Goal: Task Accomplishment & Management: Manage account settings

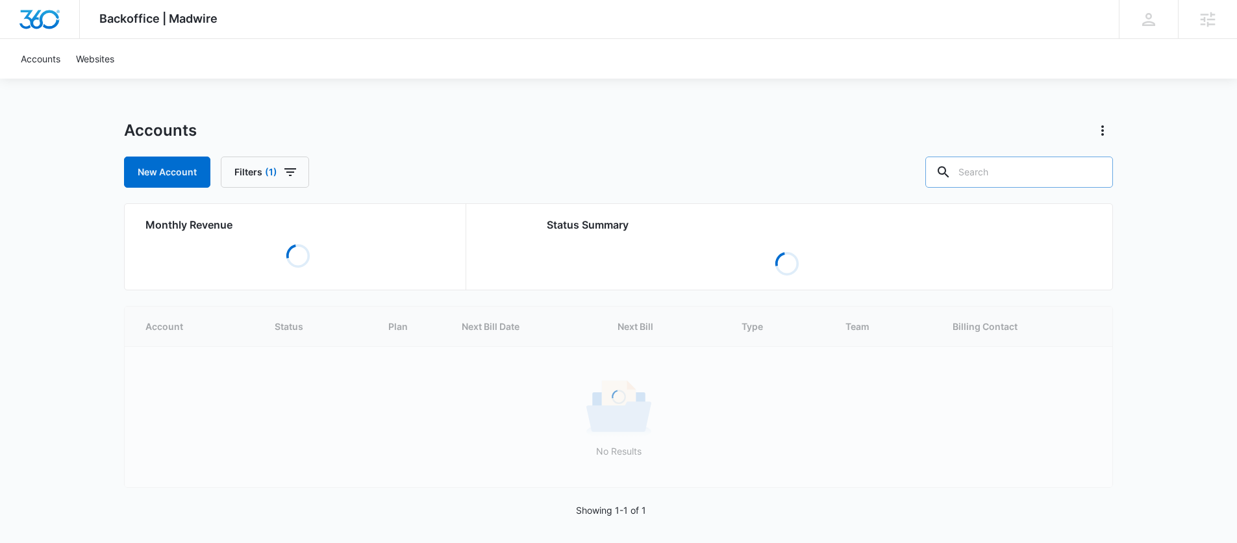
click at [1032, 170] on input "text" at bounding box center [1020, 172] width 188 height 31
paste input "M336641 - [PERSON_NAME] Metal Roofing"
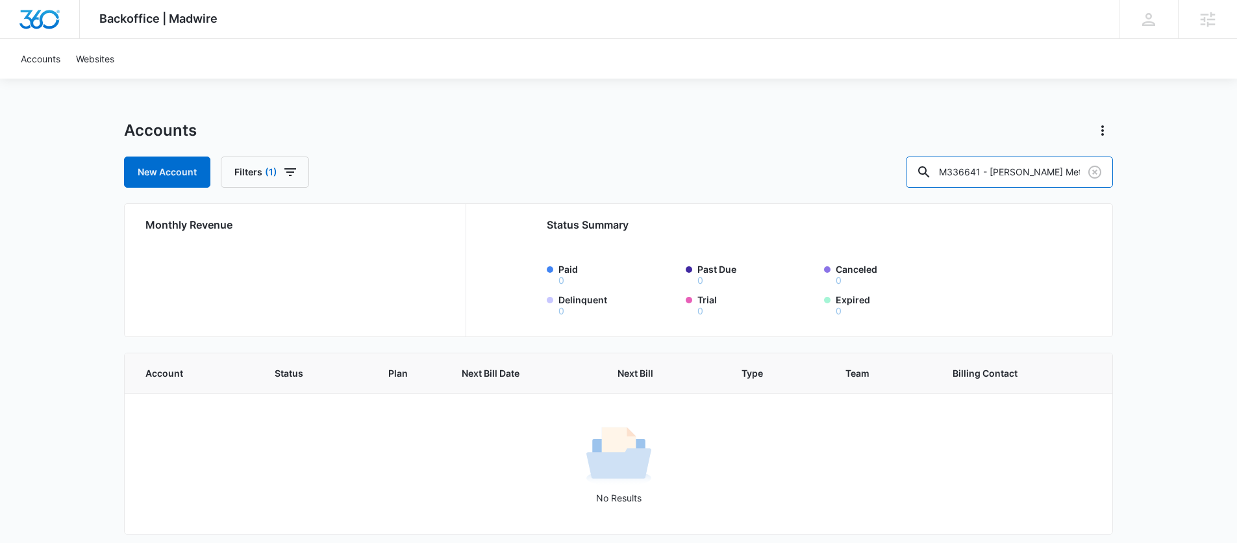
drag, startPoint x: 989, startPoint y: 170, endPoint x: 891, endPoint y: 170, distance: 98.1
click at [891, 170] on div "New Account Filters (1) M336641 - Zuniga Metal Roofing" at bounding box center [618, 172] width 989 height 31
type input "[PERSON_NAME] Metal Roofing"
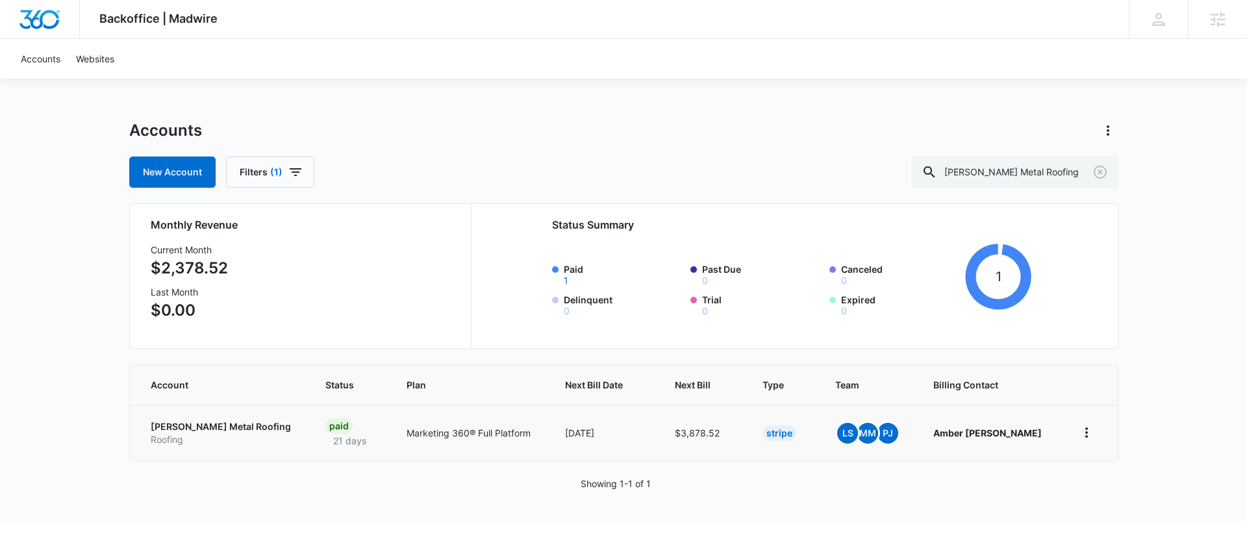
click at [199, 412] on td "Zuniga Metal Roofing Roofing" at bounding box center [220, 433] width 180 height 56
click at [220, 424] on p "[PERSON_NAME] Metal Roofing" at bounding box center [223, 426] width 144 height 13
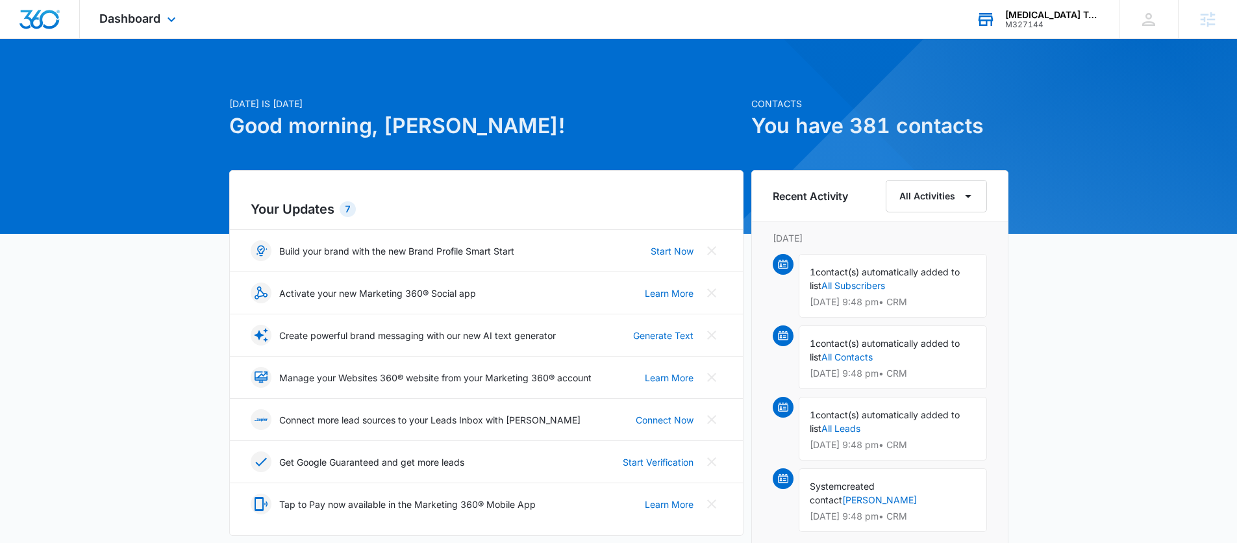
click at [1037, 11] on div "[MEDICAL_DATA] Technologies" at bounding box center [1053, 15] width 95 height 10
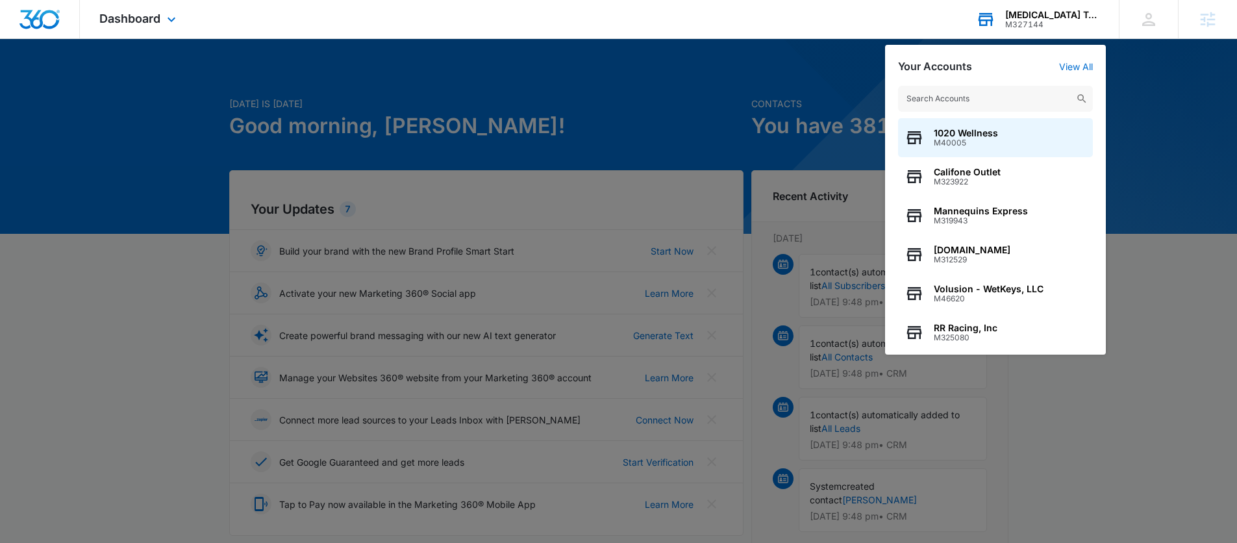
click at [970, 105] on input "text" at bounding box center [995, 99] width 195 height 26
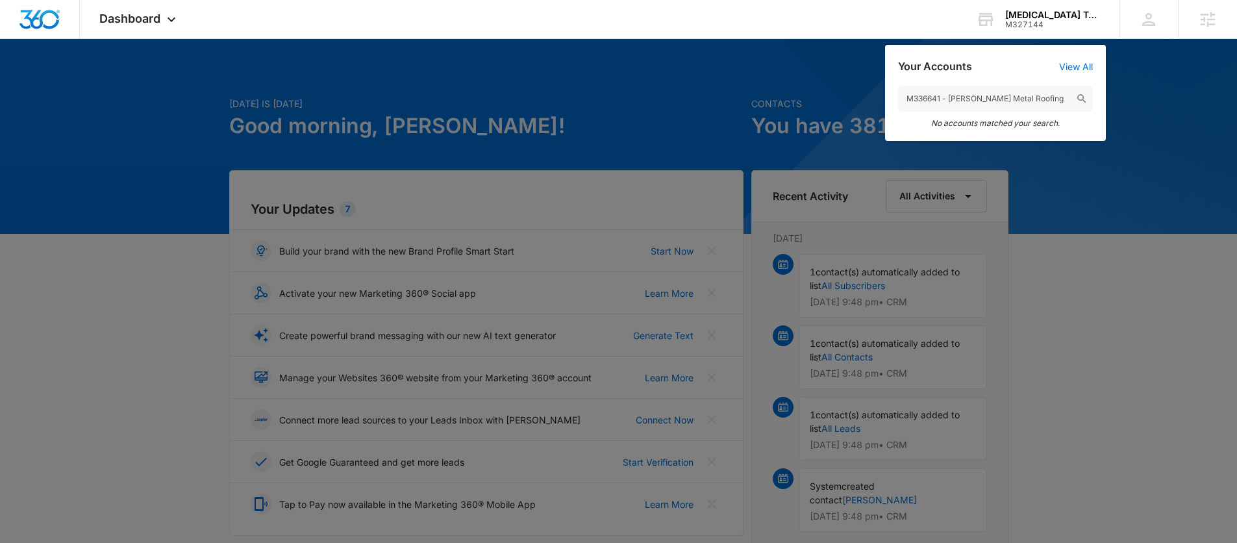
drag, startPoint x: 941, startPoint y: 97, endPoint x: 1120, endPoint y: 105, distance: 179.5
click at [1086, 105] on input "M336641 - [PERSON_NAME] Metal Roofing" at bounding box center [995, 99] width 195 height 26
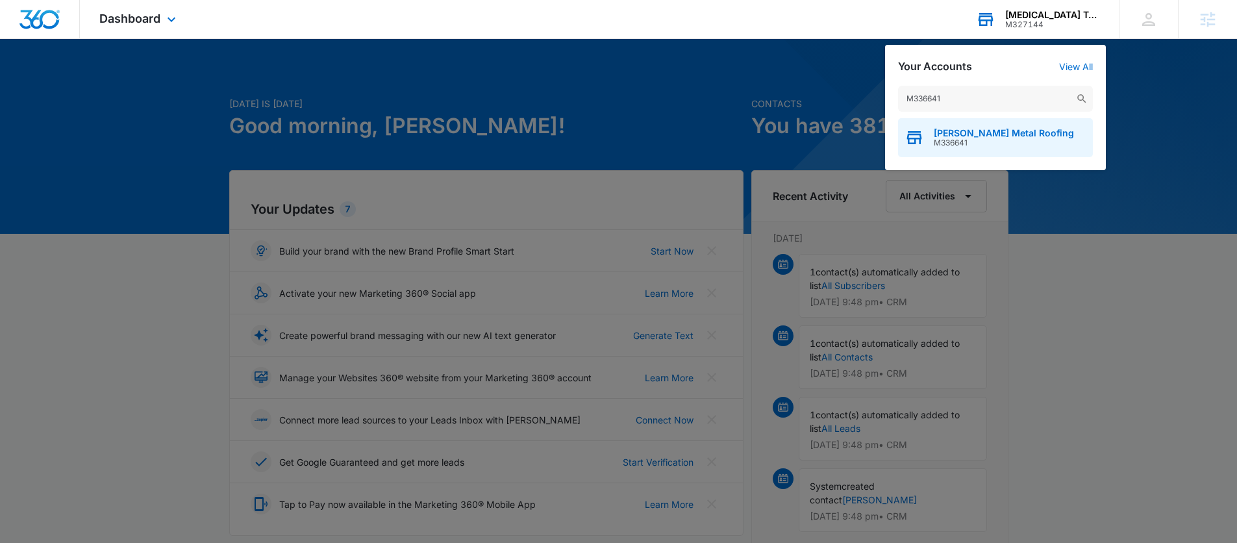
type input "M336641"
click at [973, 133] on span "[PERSON_NAME] Metal Roofing" at bounding box center [1004, 133] width 140 height 10
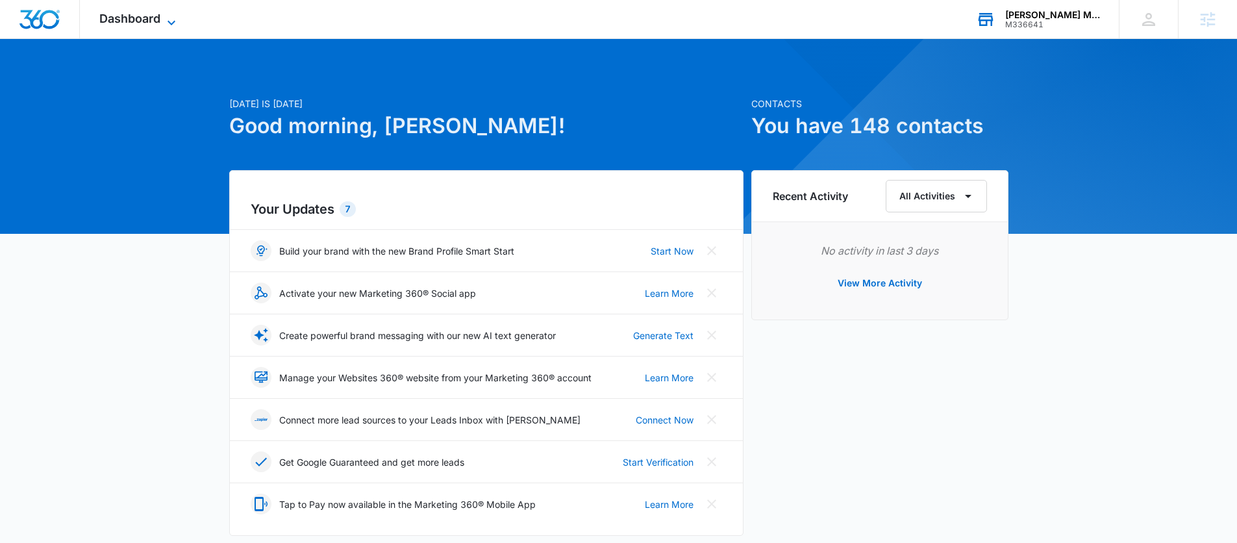
click at [136, 18] on span "Dashboard" at bounding box center [129, 19] width 61 height 14
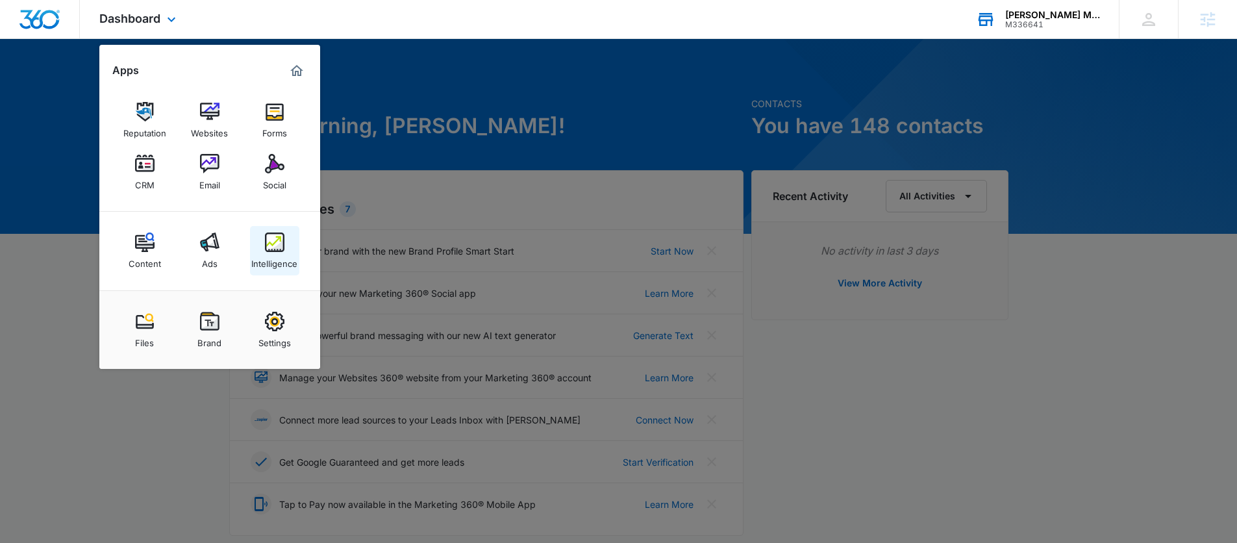
click at [263, 246] on link "Intelligence" at bounding box center [274, 250] width 49 height 49
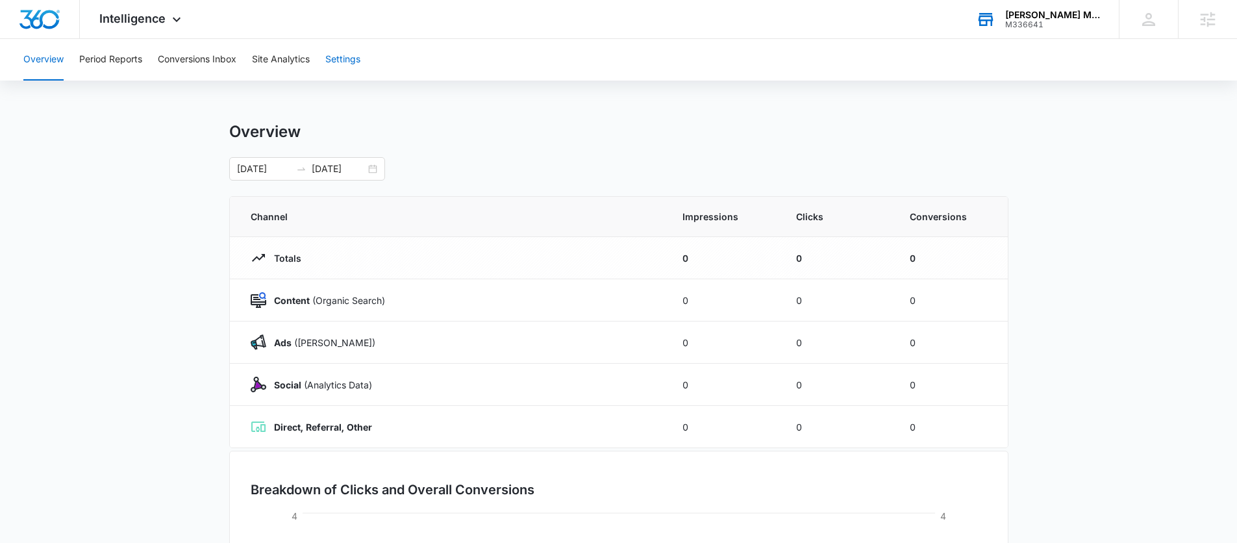
click at [348, 58] on button "Settings" at bounding box center [342, 60] width 35 height 42
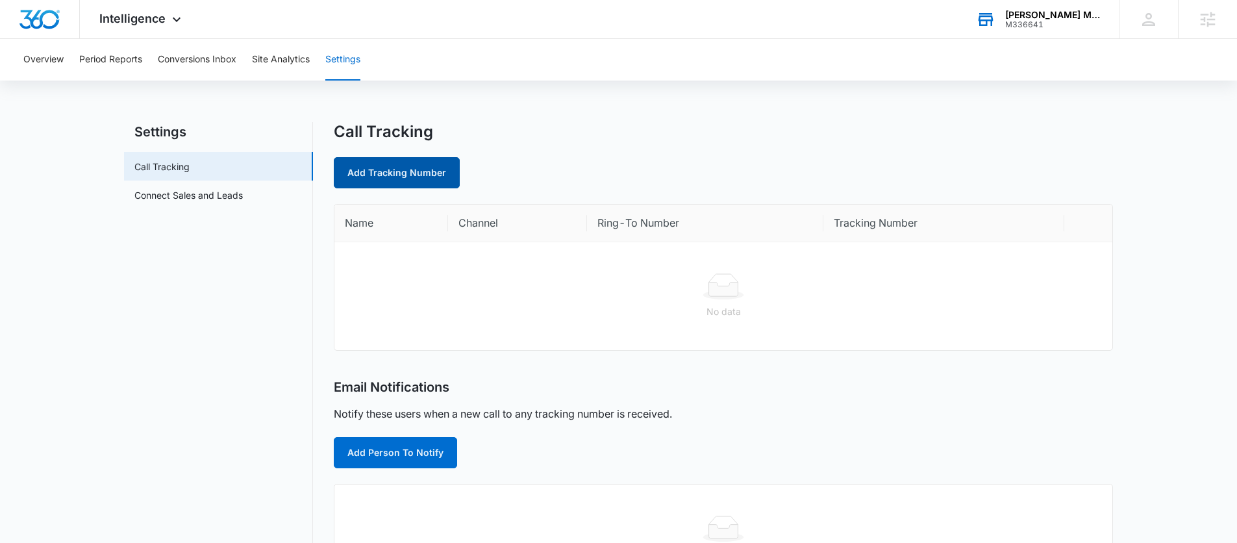
click at [424, 168] on link "Add Tracking Number" at bounding box center [397, 172] width 126 height 31
select select "by_area_code"
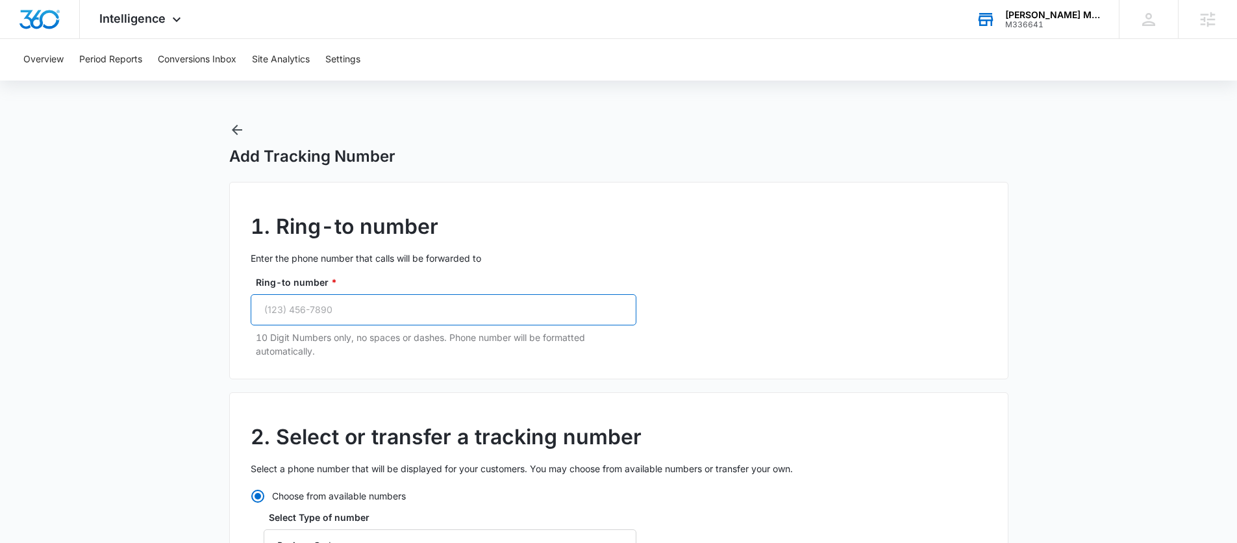
click at [324, 313] on input "Ring-to number *" at bounding box center [444, 309] width 386 height 31
paste input "[PHONE_NUMBER]"
type input "[PHONE_NUMBER]"
drag, startPoint x: 729, startPoint y: 293, endPoint x: 722, endPoint y: 290, distance: 7.3
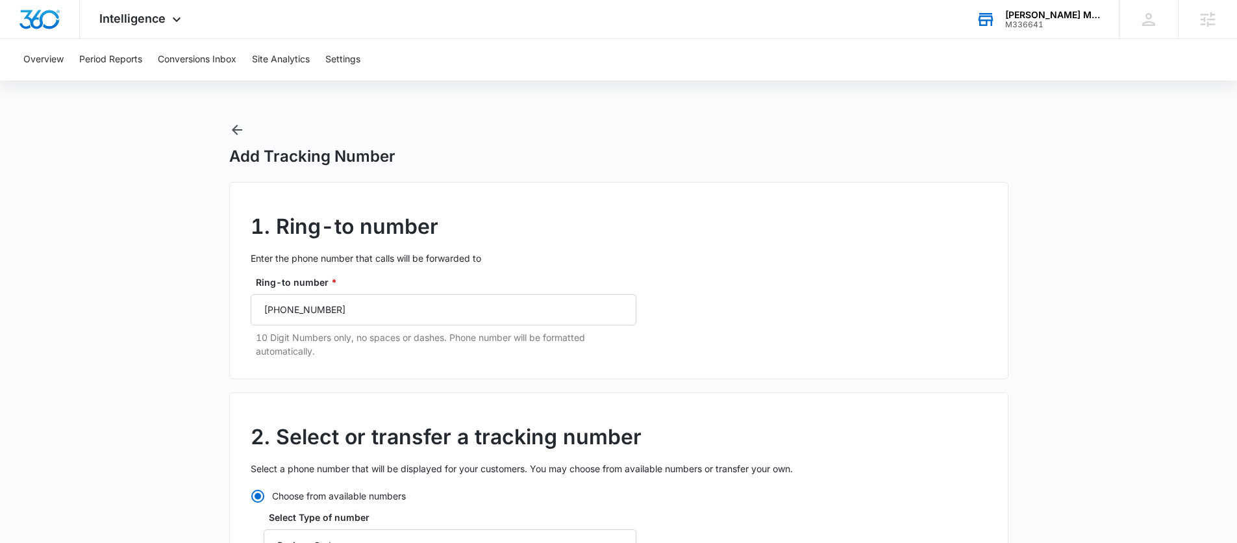
click at [729, 293] on div "1. Ring-to number Enter the phone number that calls will be forwarded to Ring-t…" at bounding box center [619, 280] width 780 height 197
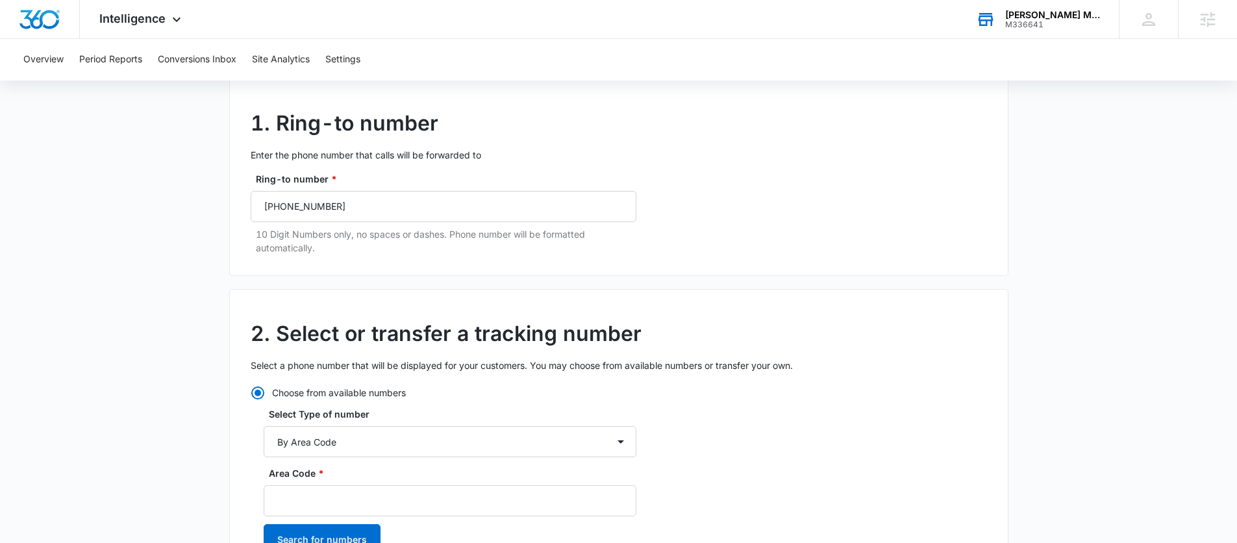
scroll to position [340, 0]
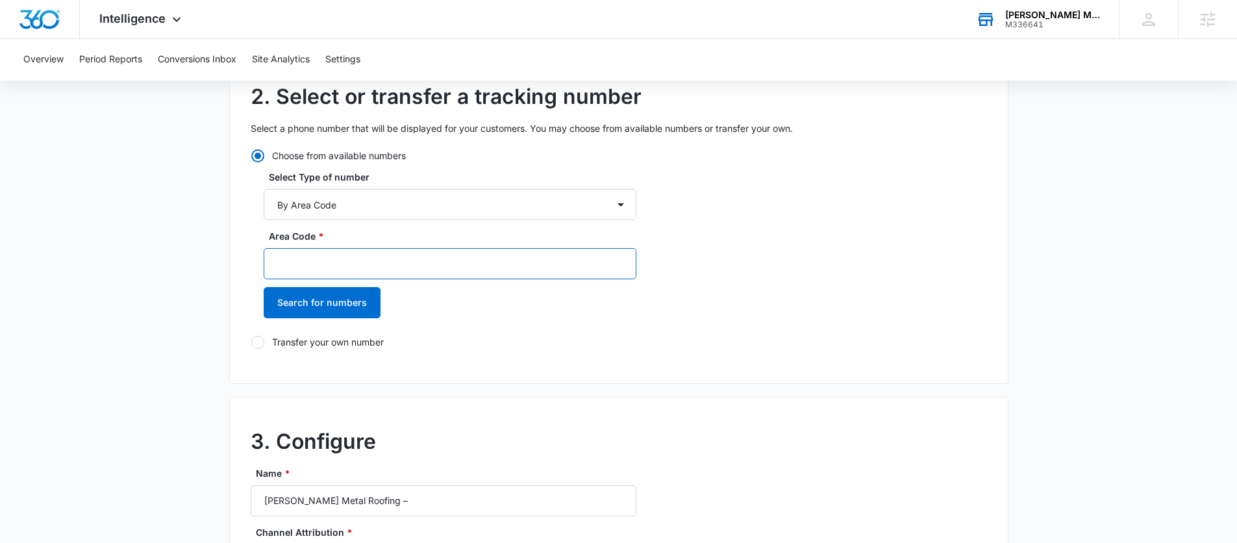
click at [355, 263] on input "Area Code *" at bounding box center [450, 263] width 373 height 31
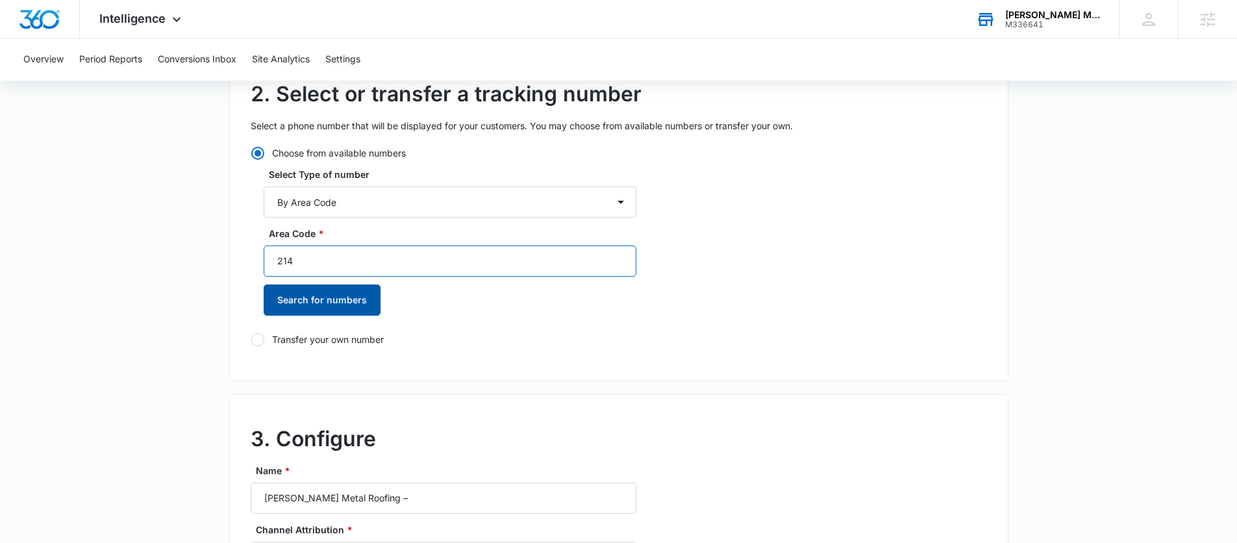
type input "214"
click at [348, 296] on button "Search for numbers" at bounding box center [322, 300] width 117 height 31
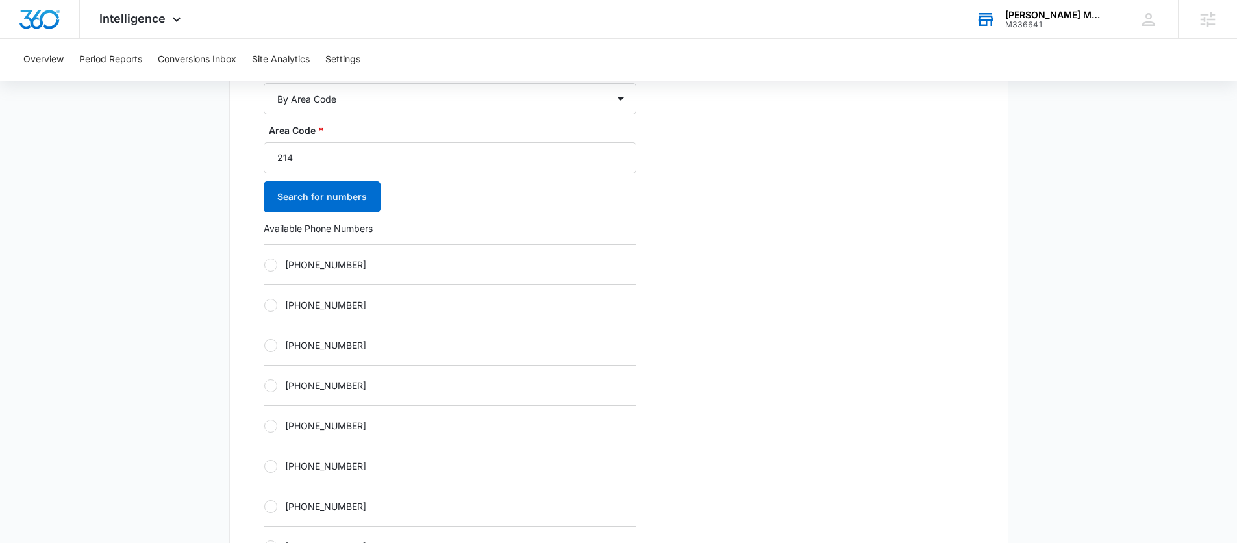
scroll to position [459, 0]
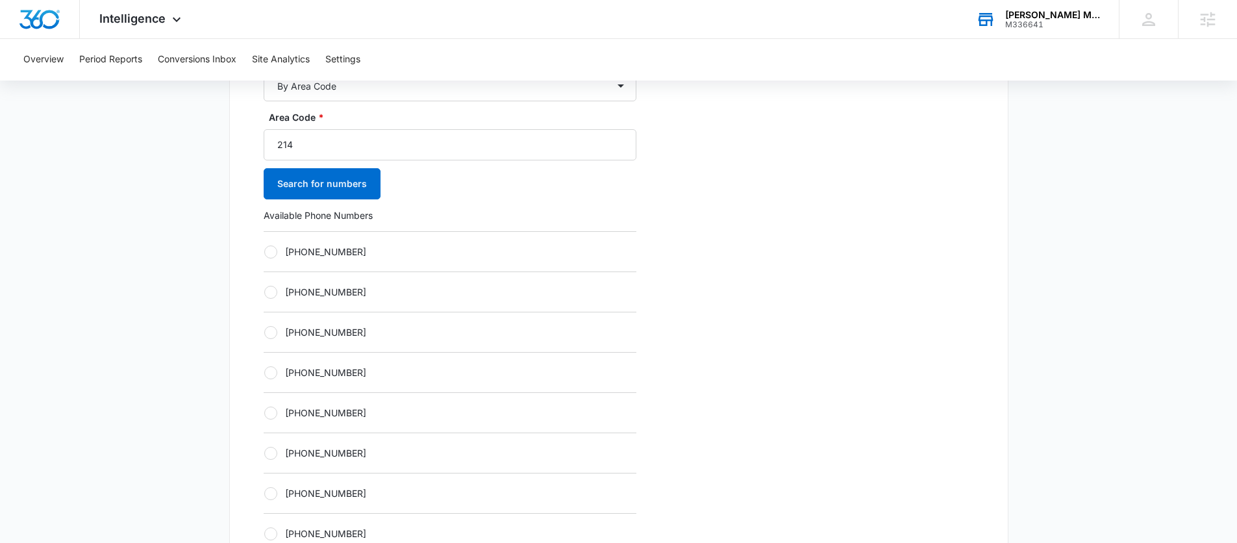
click at [270, 247] on div at bounding box center [270, 252] width 13 height 13
click at [264, 251] on input "[PHONE_NUMBER]" at bounding box center [264, 251] width 1 height 1
radio input "true"
click at [215, 241] on main "Add Tracking Number 1. Ring-to number Enter the phone number that calls will be…" at bounding box center [618, 506] width 1237 height 1686
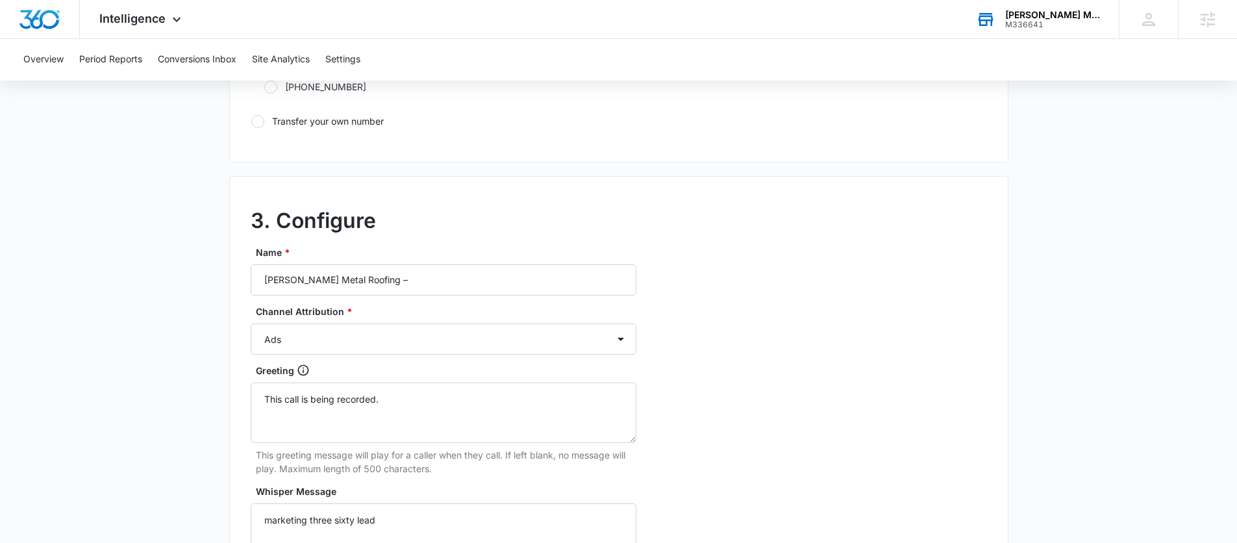
scroll to position [995, 0]
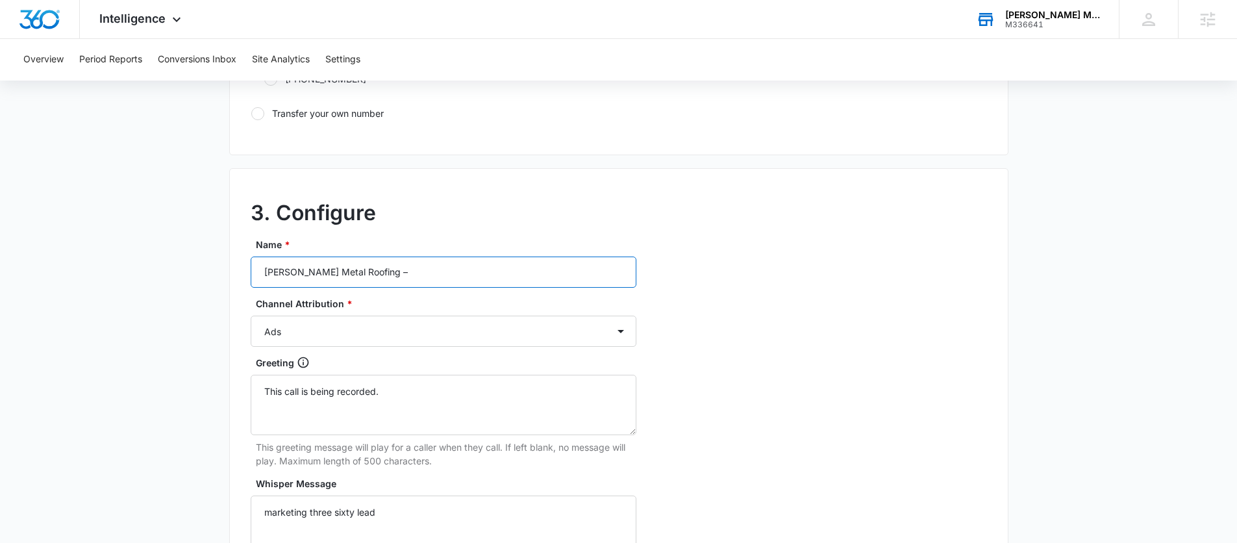
click at [424, 268] on input "[PERSON_NAME] Metal Roofing –" at bounding box center [444, 272] width 386 height 31
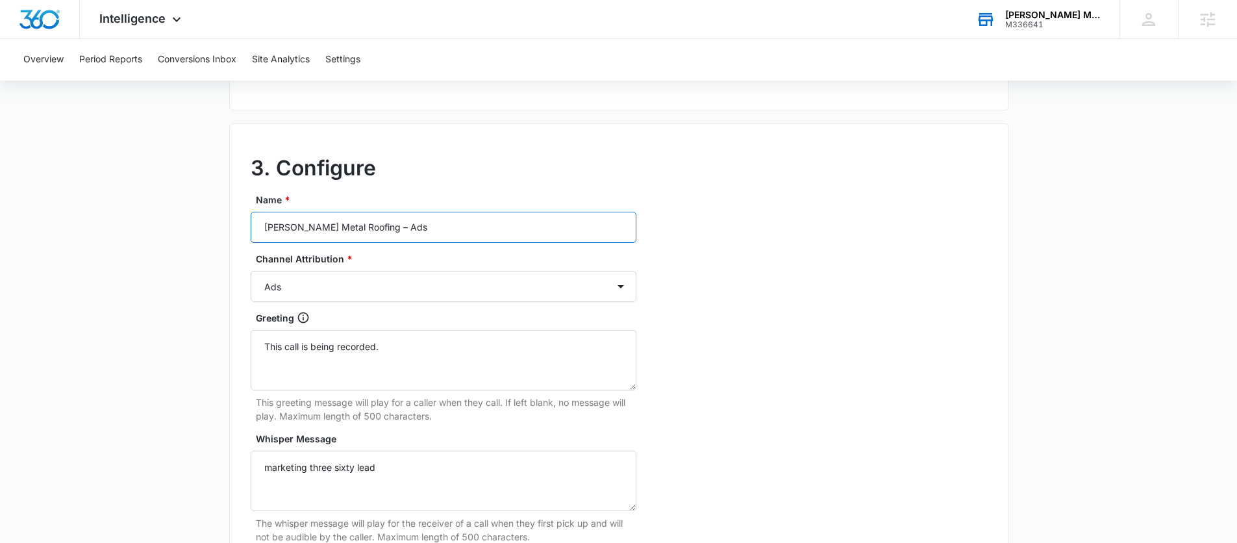
scroll to position [1256, 0]
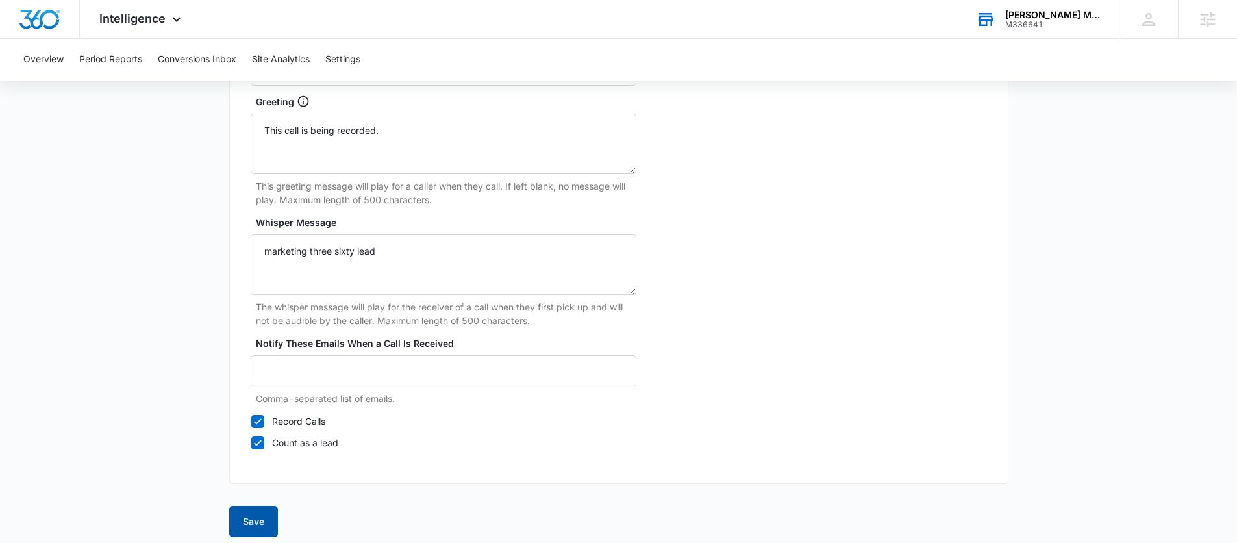
type input "[PERSON_NAME] Metal Roofing – Ads"
click at [255, 526] on button "Save" at bounding box center [253, 521] width 49 height 31
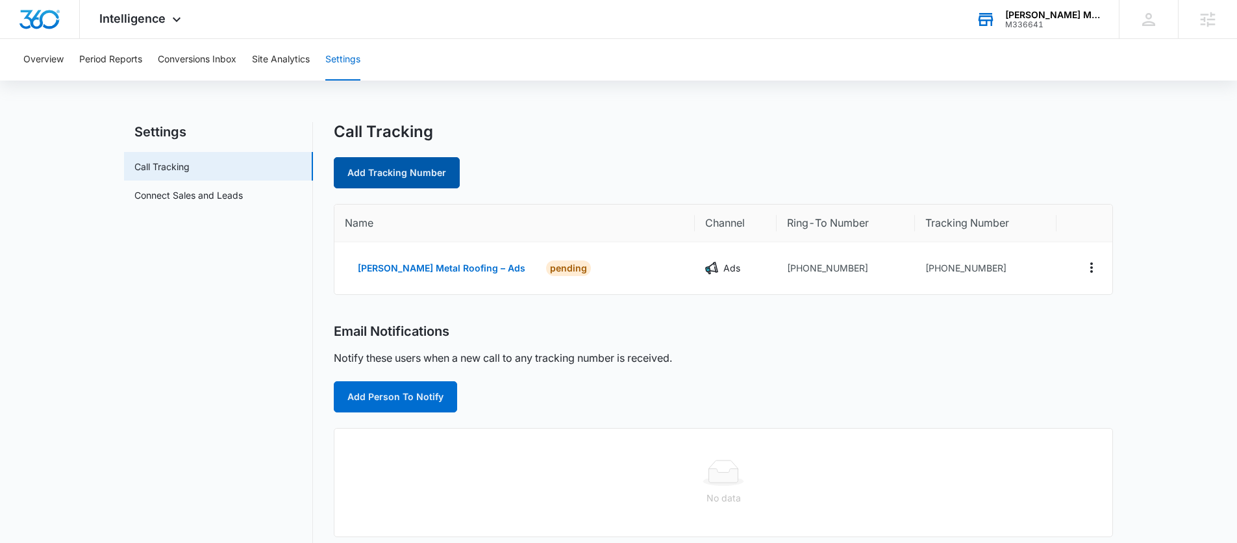
click at [408, 175] on link "Add Tracking Number" at bounding box center [397, 172] width 126 height 31
select select "by_area_code"
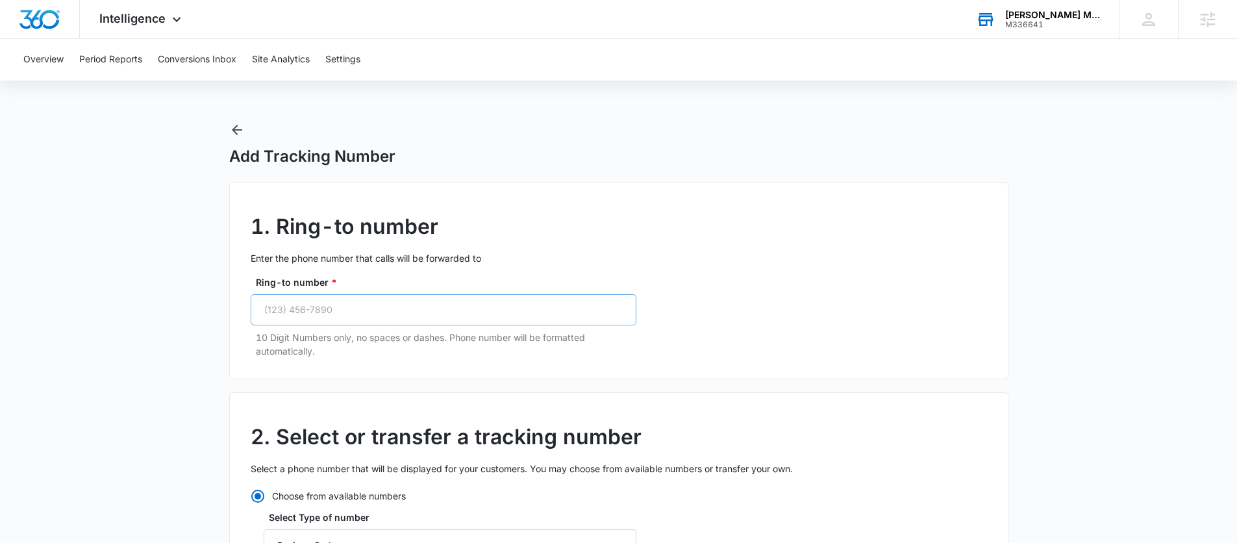
click at [455, 307] on input "Ring-to number *" at bounding box center [444, 309] width 386 height 31
paste input "[PHONE_NUMBER]"
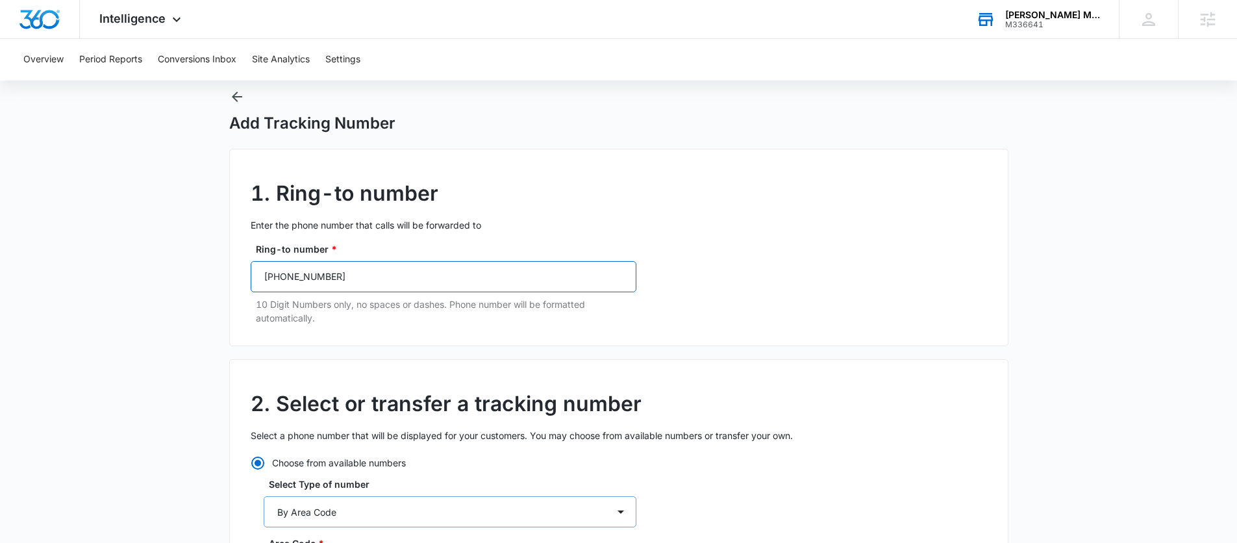
scroll to position [246, 0]
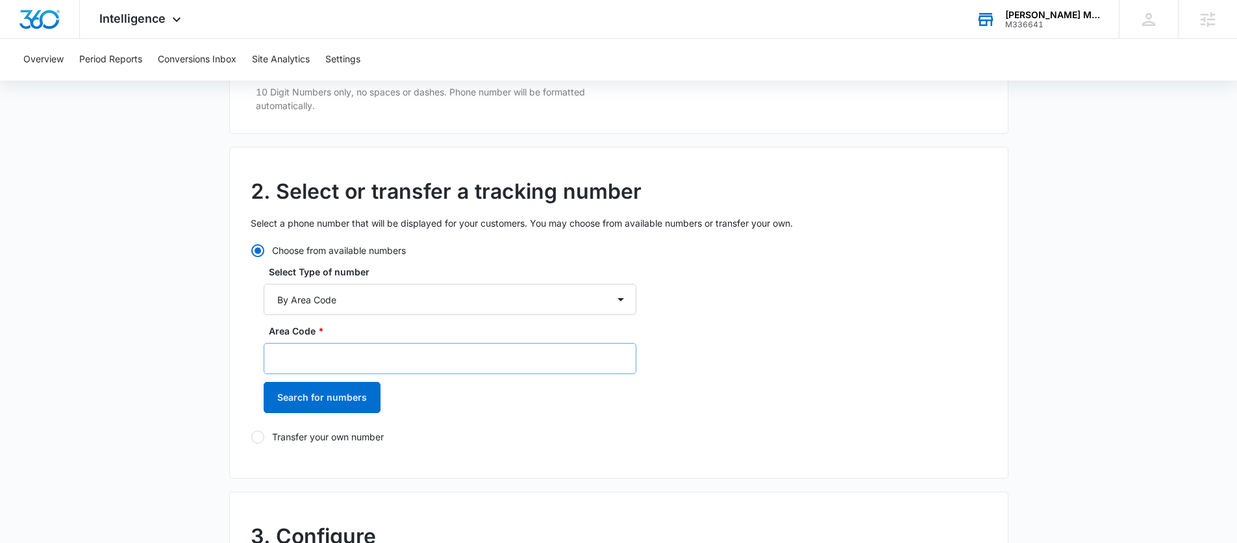
type input "[PHONE_NUMBER]"
click at [325, 357] on input "Area Code *" at bounding box center [450, 358] width 373 height 31
type input "214"
click at [331, 396] on button "Search for numbers" at bounding box center [322, 397] width 117 height 31
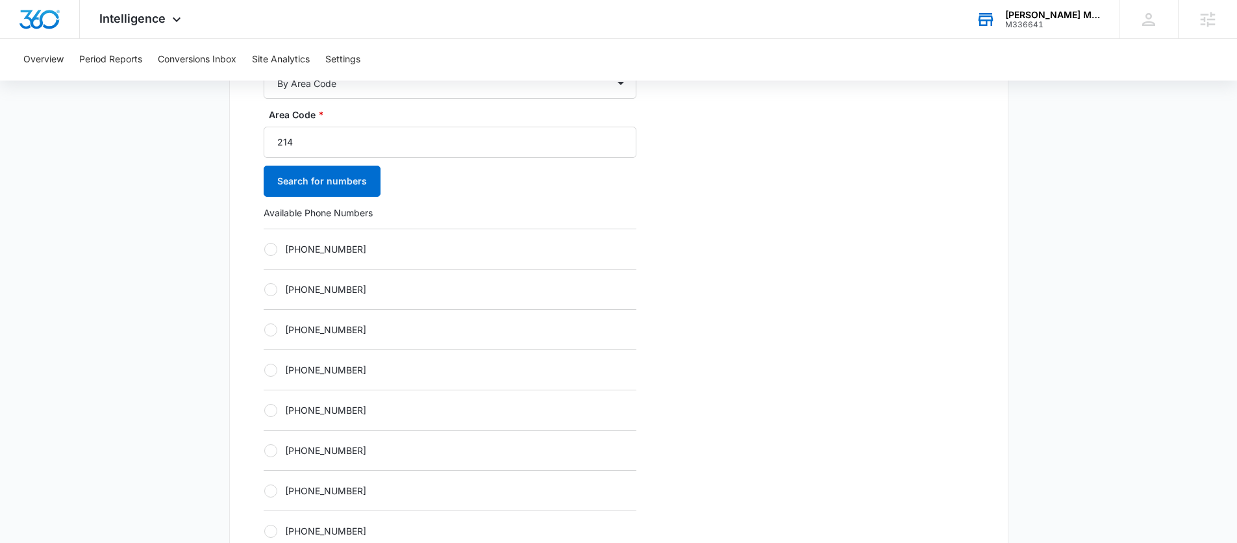
click at [274, 255] on div "[PHONE_NUMBER]" at bounding box center [450, 249] width 373 height 40
click at [273, 253] on div at bounding box center [270, 249] width 13 height 13
click at [264, 249] on input "[PHONE_NUMBER]" at bounding box center [264, 249] width 1 height 1
radio input "true"
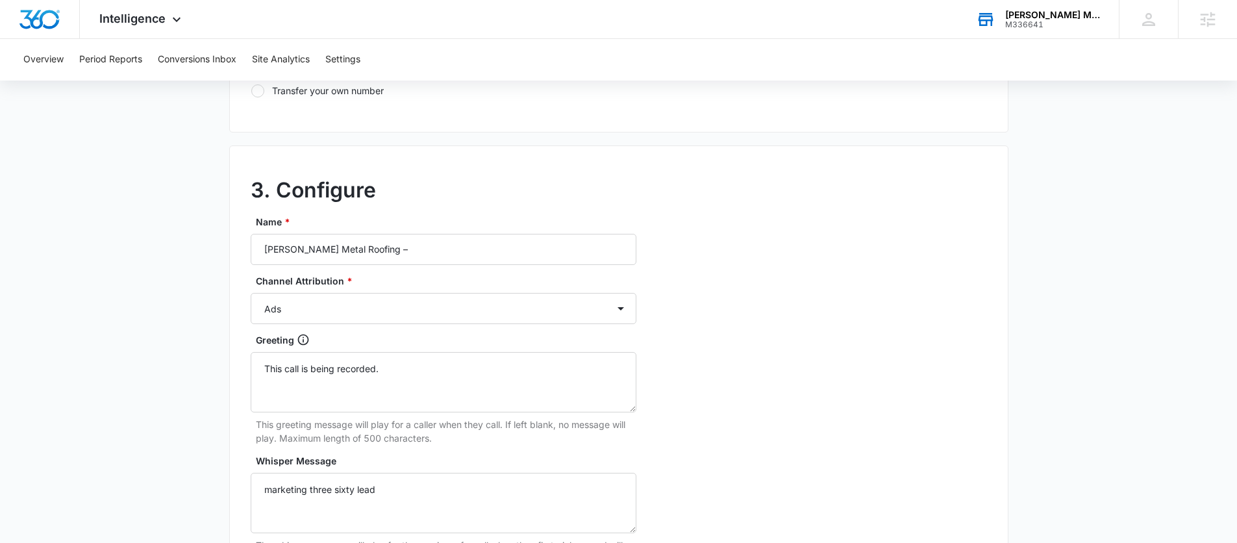
scroll to position [1018, 0]
click at [415, 248] on input "[PERSON_NAME] Metal Roofing –" at bounding box center [444, 248] width 386 height 31
click at [314, 323] on select "Ads Local Service Ads Content Social Other" at bounding box center [444, 307] width 386 height 31
click at [251, 292] on select "Ads Local Service Ads Content Social Other" at bounding box center [444, 307] width 386 height 31
click at [329, 303] on select "Ads Local Service Ads Content Social Other" at bounding box center [444, 307] width 386 height 31
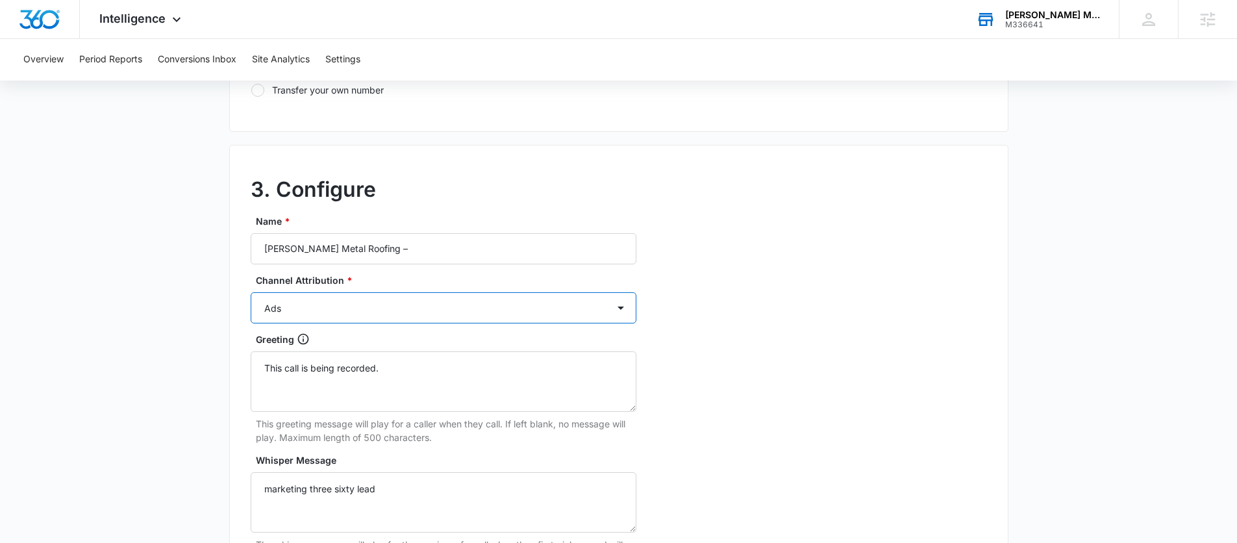
select select "CONTENT"
click at [251, 292] on select "Ads Local Service Ads Content Social Other" at bounding box center [444, 307] width 386 height 31
click at [409, 251] on input "[PERSON_NAME] Metal Roofing –" at bounding box center [444, 248] width 386 height 31
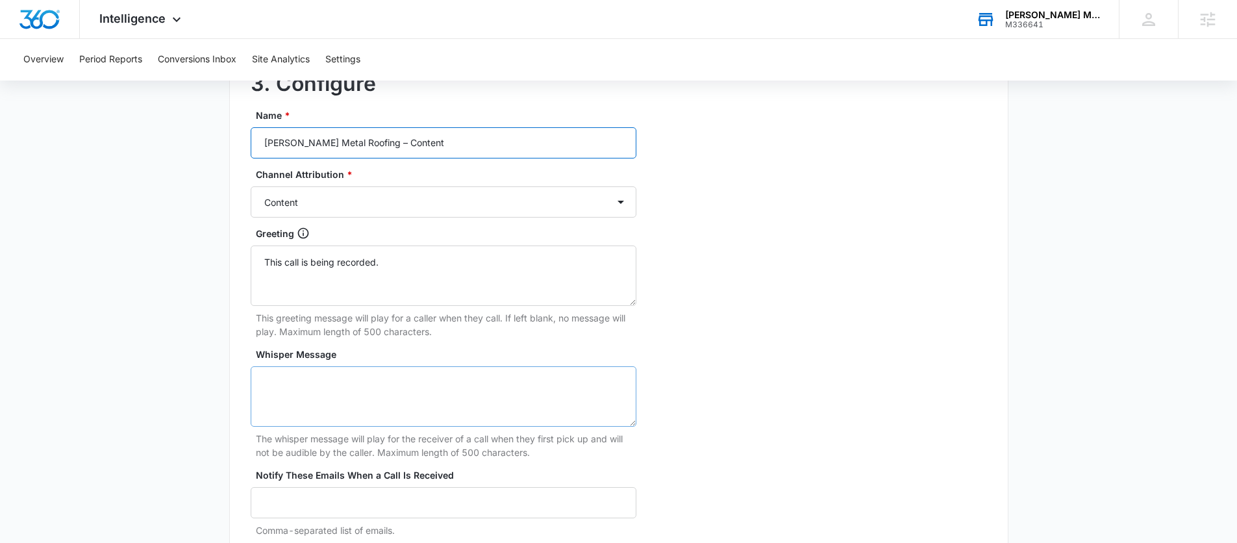
scroll to position [1265, 0]
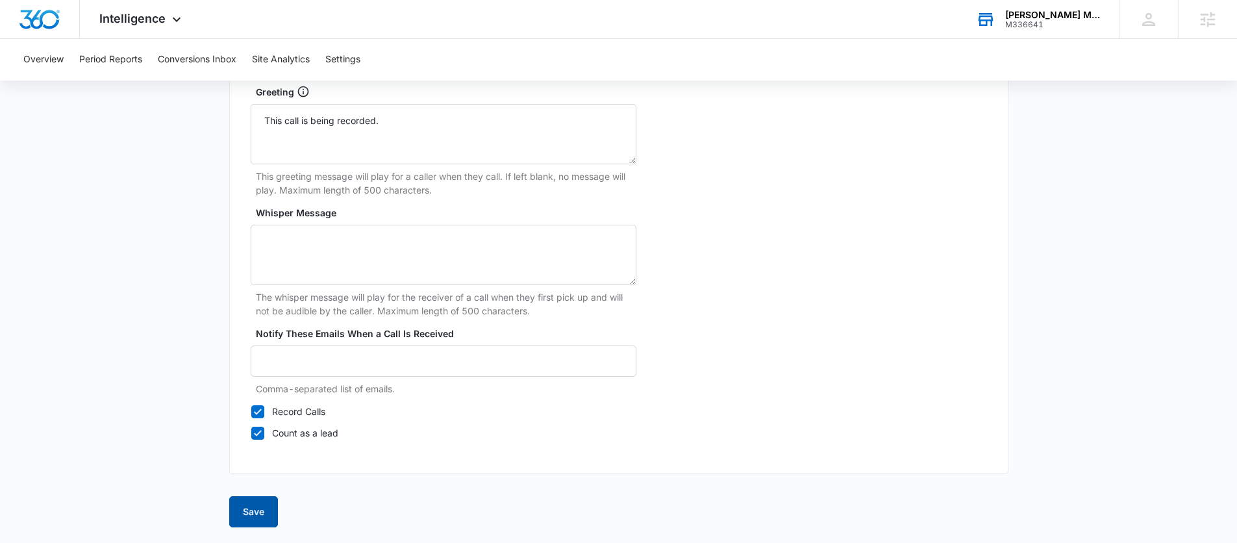
type input "[PERSON_NAME] Metal Roofing – Content"
click at [254, 505] on button "Save" at bounding box center [253, 511] width 49 height 31
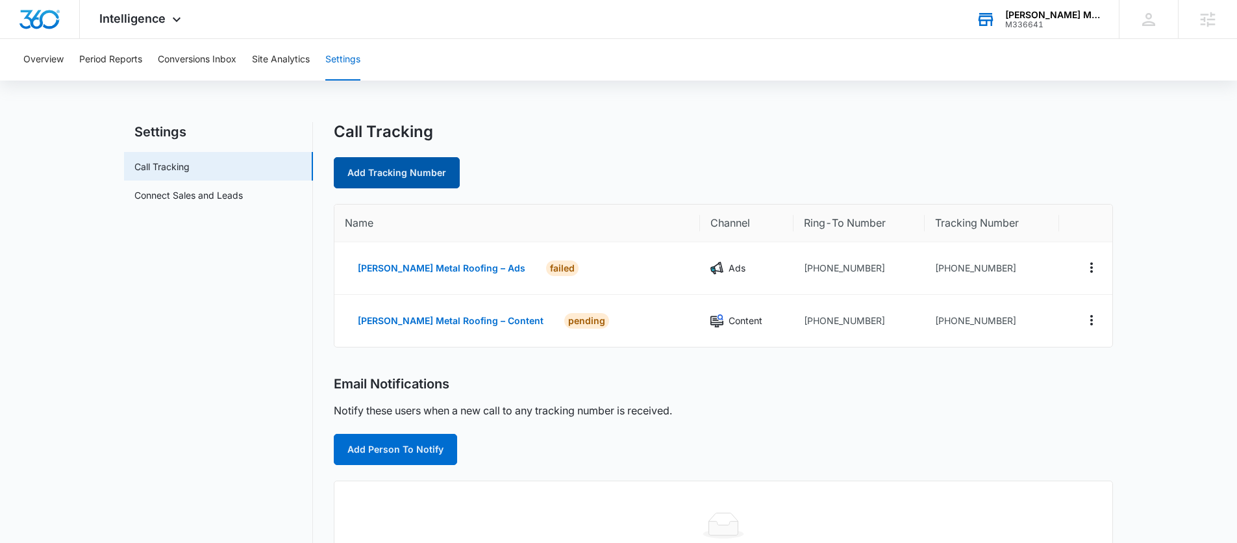
click at [403, 169] on link "Add Tracking Number" at bounding box center [397, 172] width 126 height 31
select select "by_area_code"
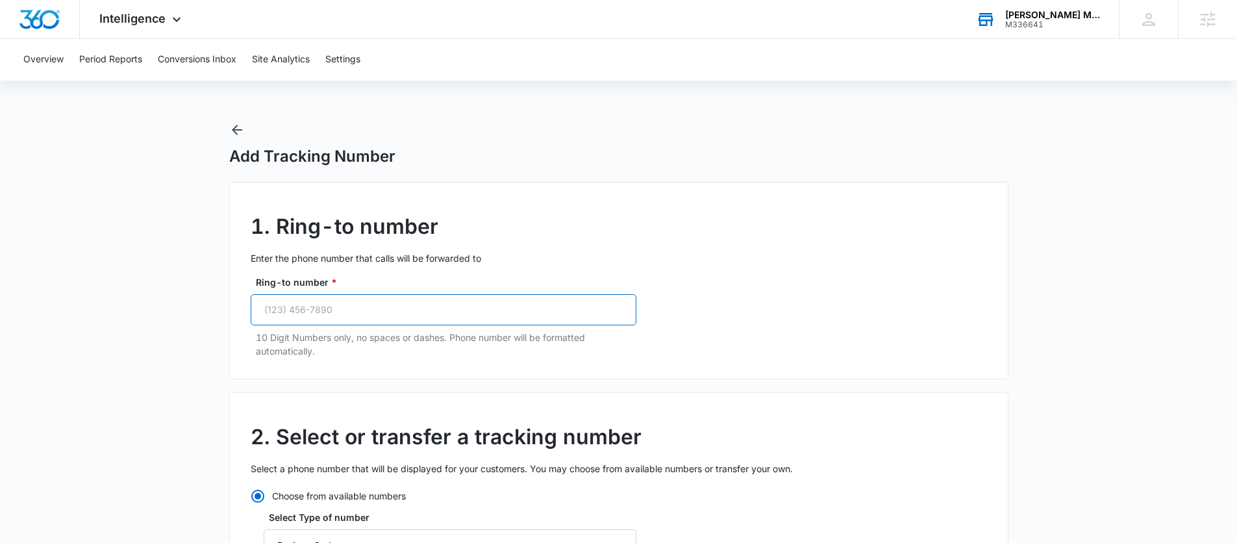
click at [498, 312] on input "Ring-to number *" at bounding box center [444, 309] width 386 height 31
paste input "[PHONE_NUMBER]"
type input "[PHONE_NUMBER]"
click at [786, 294] on div "1. Ring-to number Enter the phone number that calls will be forwarded to Ring-t…" at bounding box center [619, 280] width 780 height 197
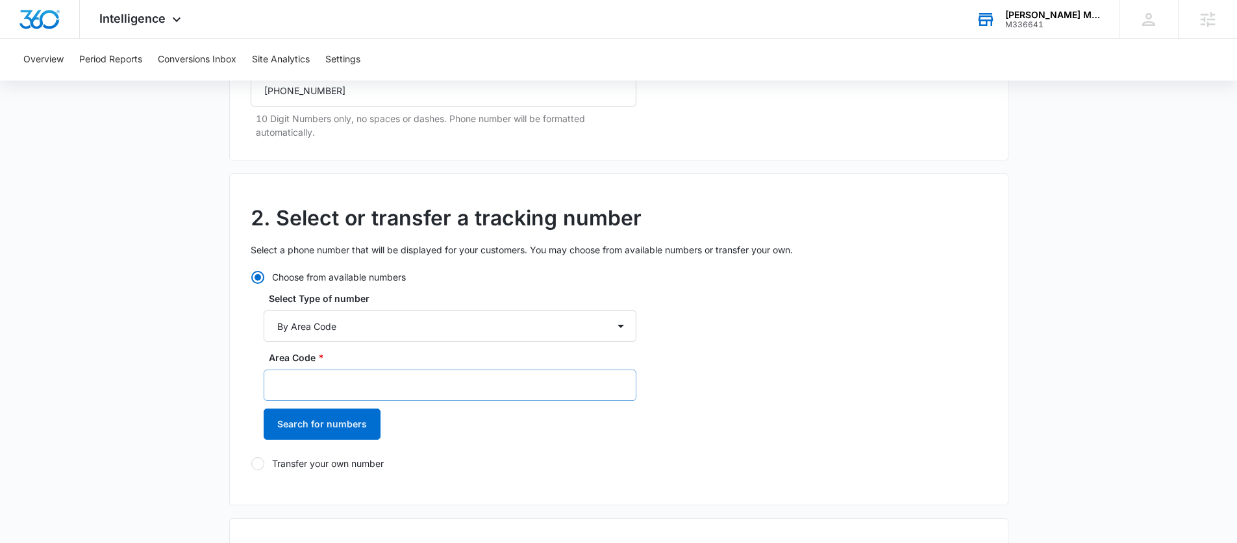
scroll to position [222, 0]
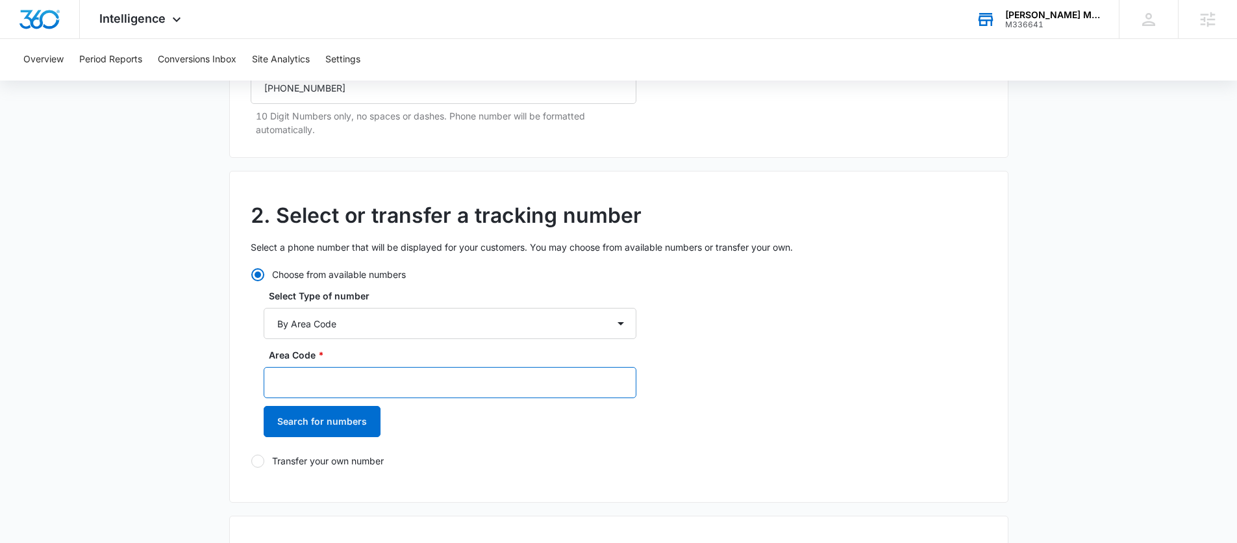
click at [329, 381] on input "Area Code *" at bounding box center [450, 382] width 373 height 31
type input "214"
click at [316, 424] on button "Search for numbers" at bounding box center [322, 421] width 117 height 31
click at [198, 382] on main "Add Tracking Number 1. Ring-to number Enter the phone number that calls will be…" at bounding box center [618, 531] width 1237 height 1261
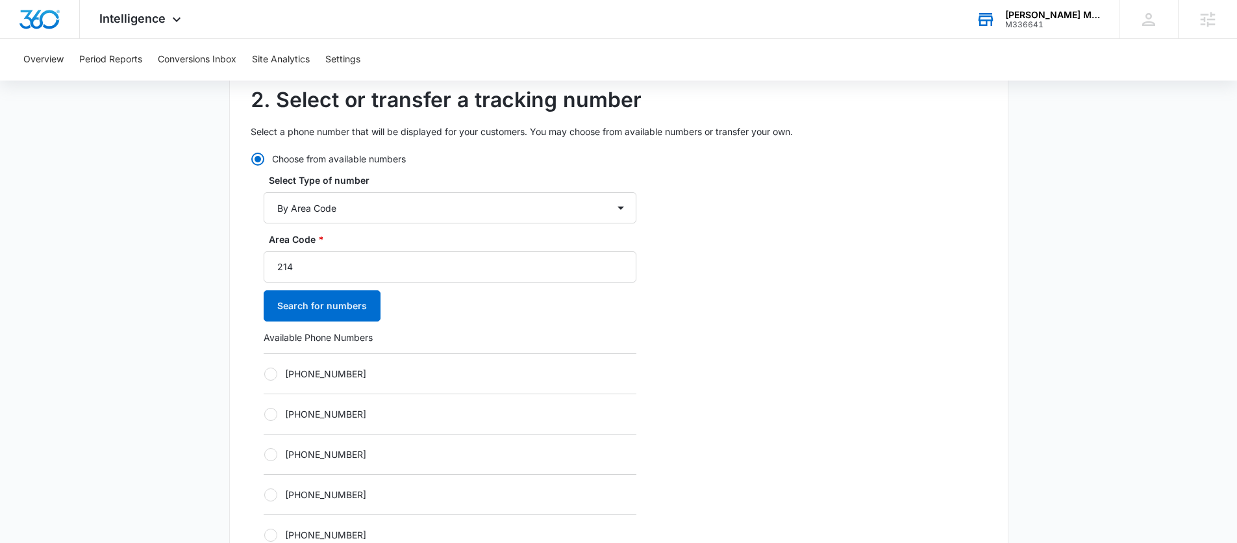
scroll to position [503, 0]
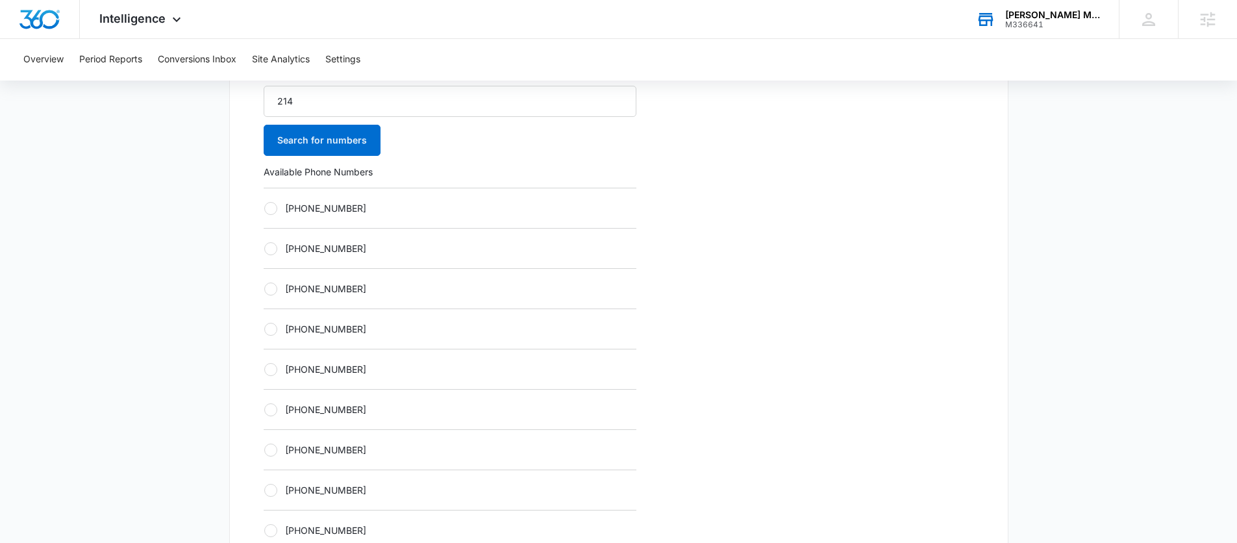
click at [266, 203] on div at bounding box center [270, 208] width 13 height 13
click at [264, 208] on input "[PHONE_NUMBER]" at bounding box center [264, 208] width 1 height 1
radio input "true"
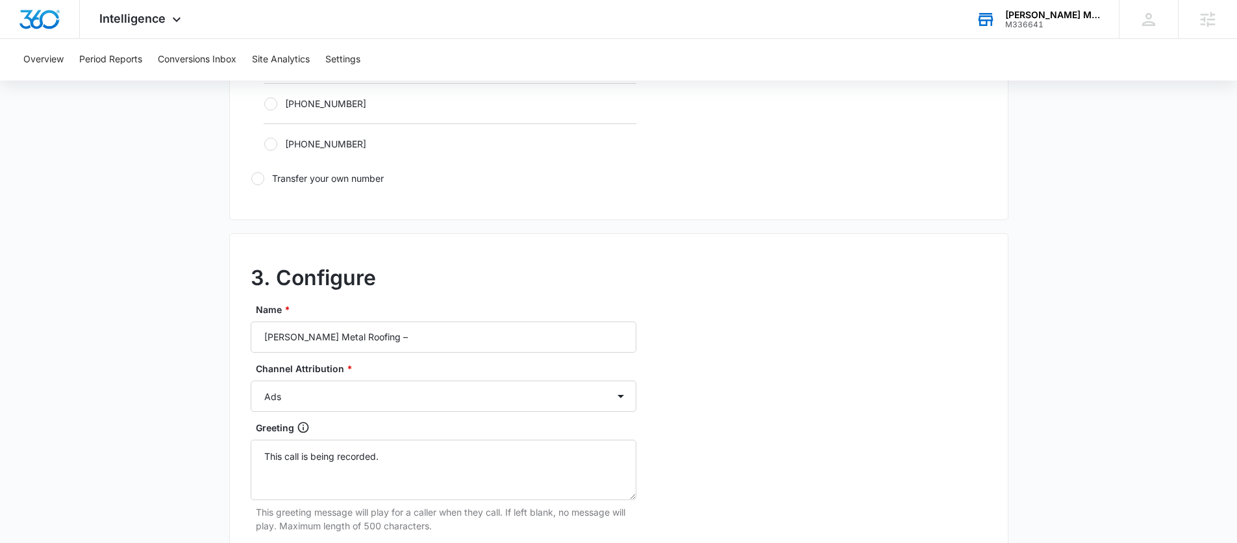
scroll to position [954, 0]
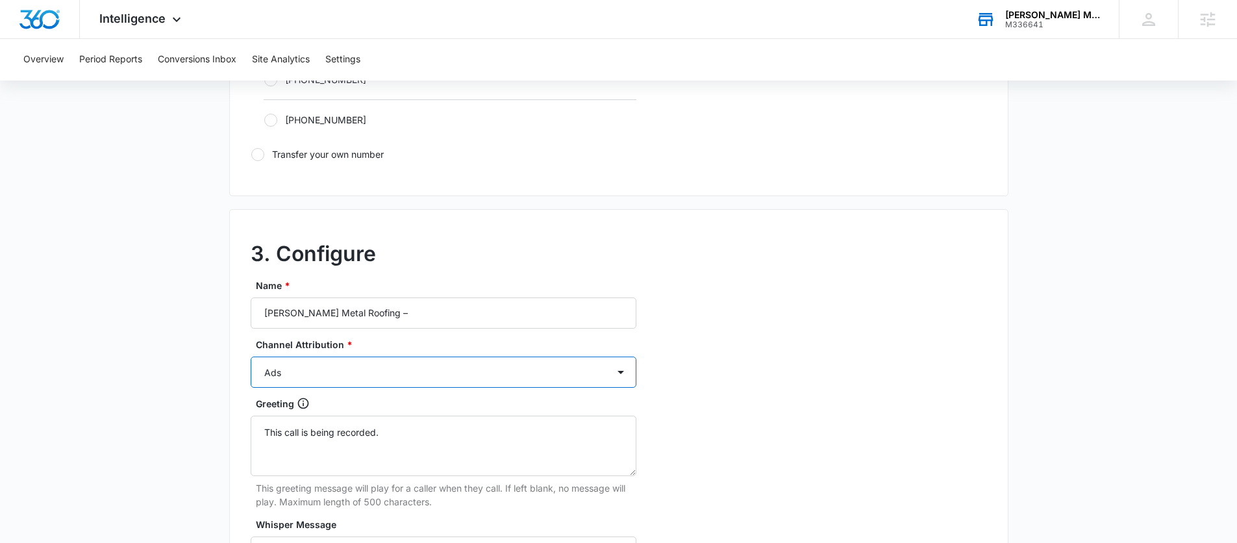
click at [295, 381] on select "Ads Local Service Ads Content Social Other" at bounding box center [444, 372] width 386 height 31
select select "SOCIAL"
click at [251, 357] on select "Ads Local Service Ads Content Social Other" at bounding box center [444, 372] width 386 height 31
click at [316, 366] on select "Ads Local Service Ads Content Social Other" at bounding box center [444, 372] width 386 height 31
click at [251, 357] on select "Ads Local Service Ads Content Social Other" at bounding box center [444, 372] width 386 height 31
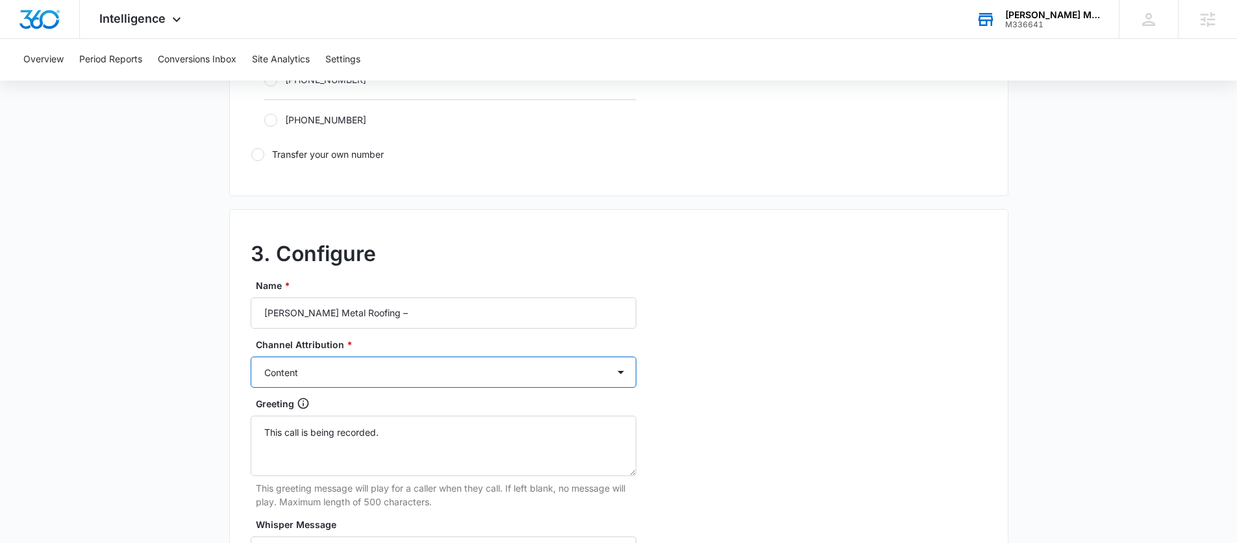
click at [321, 372] on select "Ads Local Service Ads Content Social Other" at bounding box center [444, 372] width 386 height 31
select select "SOCIAL"
click at [251, 357] on select "Ads Local Service Ads Content Social Other" at bounding box center [444, 372] width 386 height 31
click at [451, 310] on input "[PERSON_NAME] Metal Roofing –" at bounding box center [444, 313] width 386 height 31
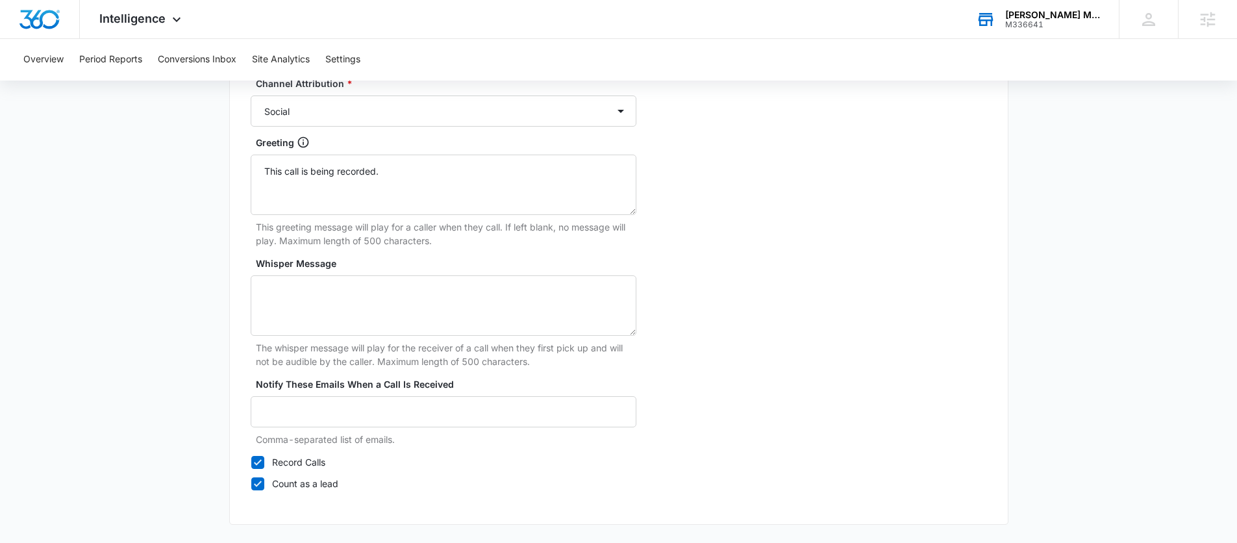
scroll to position [1265, 0]
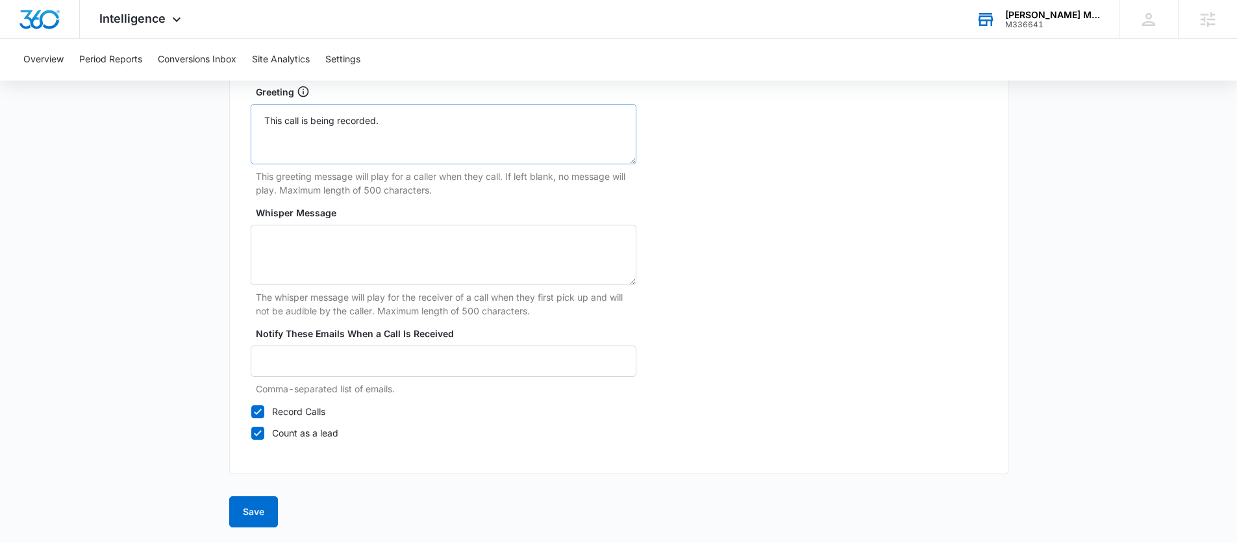
type input "[PERSON_NAME] Metal Roofing – Social"
drag, startPoint x: 401, startPoint y: 120, endPoint x: 155, endPoint y: 102, distance: 246.9
click at [237, 212] on div "3. Configure Name * [PERSON_NAME] Metal Roofing – Social Channel Attribution * …" at bounding box center [619, 185] width 780 height 577
click at [245, 508] on button "Save" at bounding box center [253, 511] width 49 height 31
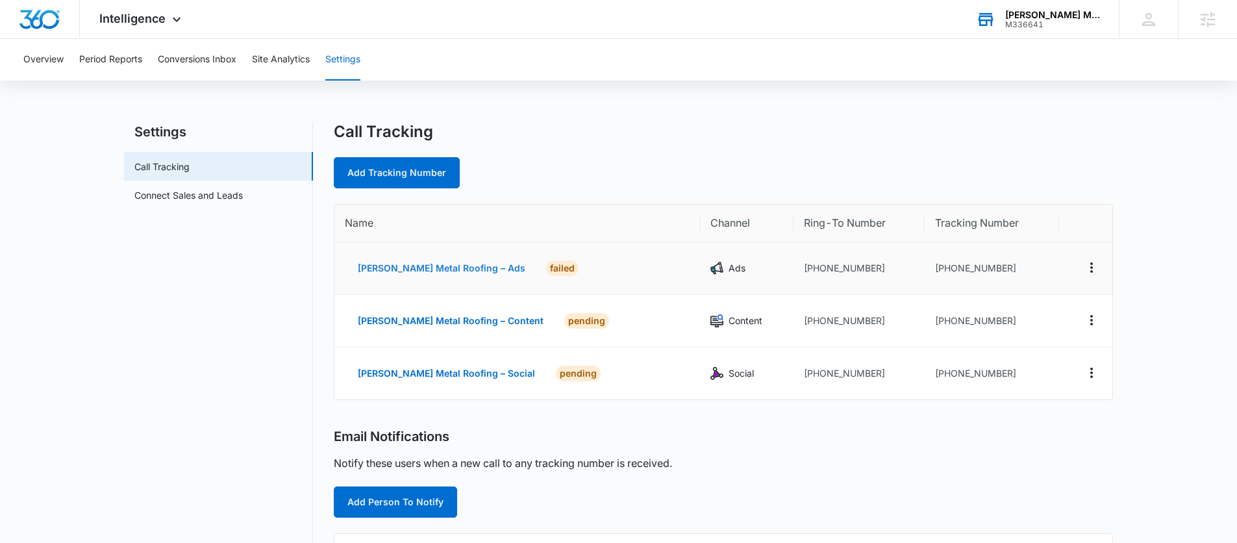
click at [420, 266] on button "[PERSON_NAME] Metal Roofing – Ads" at bounding box center [442, 268] width 194 height 31
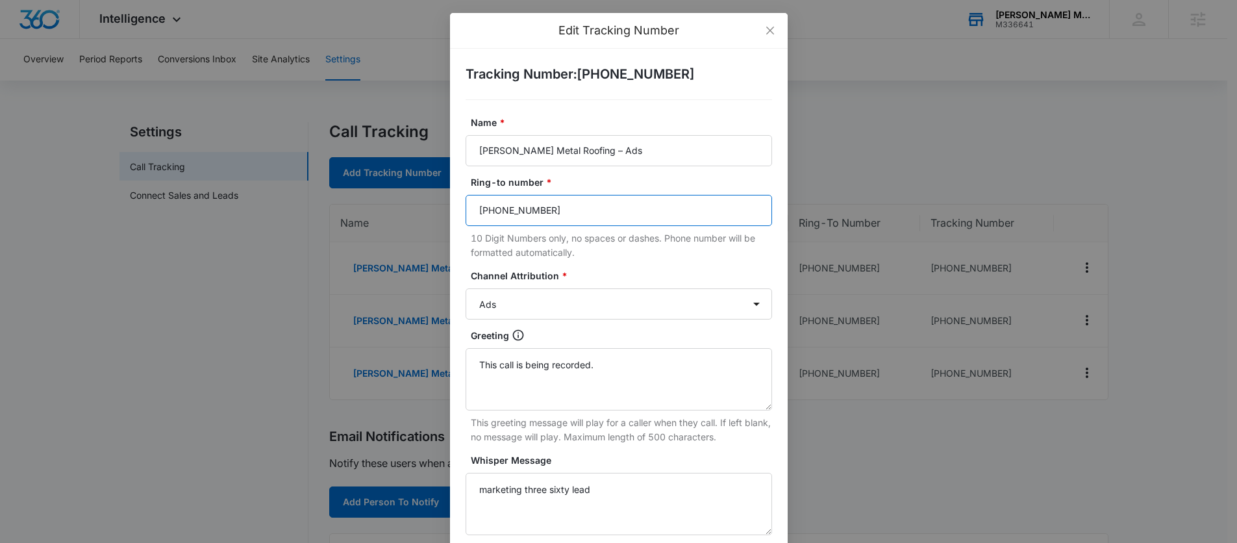
drag, startPoint x: 616, startPoint y: 207, endPoint x: 359, endPoint y: 199, distance: 257.3
click at [359, 199] on div "Edit Tracking Number Tracking Number : [PHONE_NUMBER] Name * [PERSON_NAME] Meta…" at bounding box center [618, 271] width 1237 height 543
click at [655, 263] on form "Name * [PERSON_NAME] Metal Roofing – Ads Ring-to number * [PHONE_NUMBER] 10 Dig…" at bounding box center [619, 434] width 307 height 637
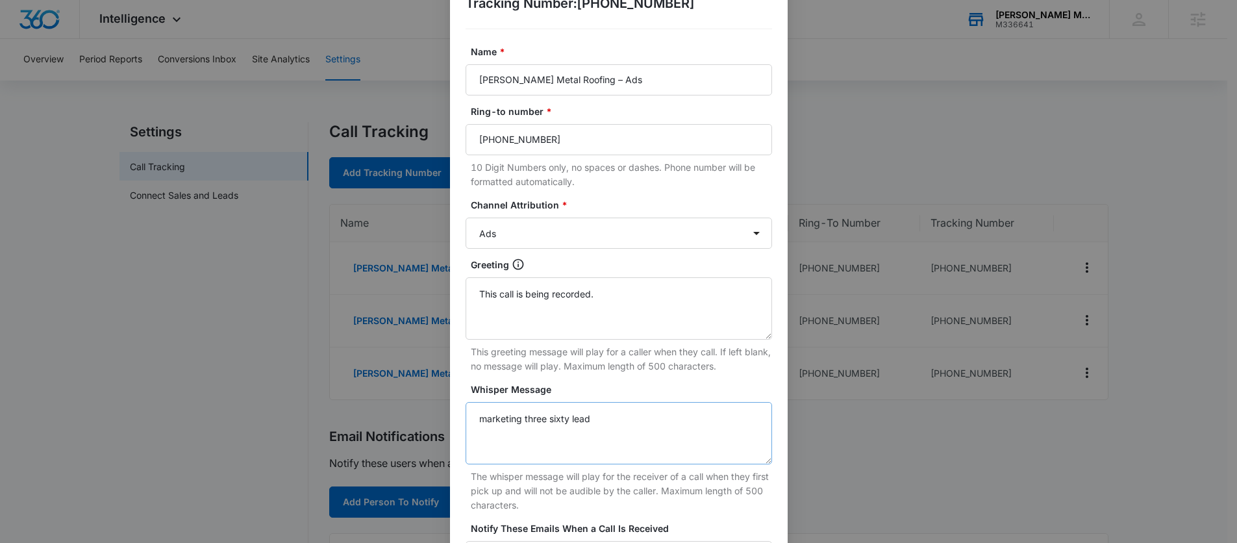
scroll to position [240, 0]
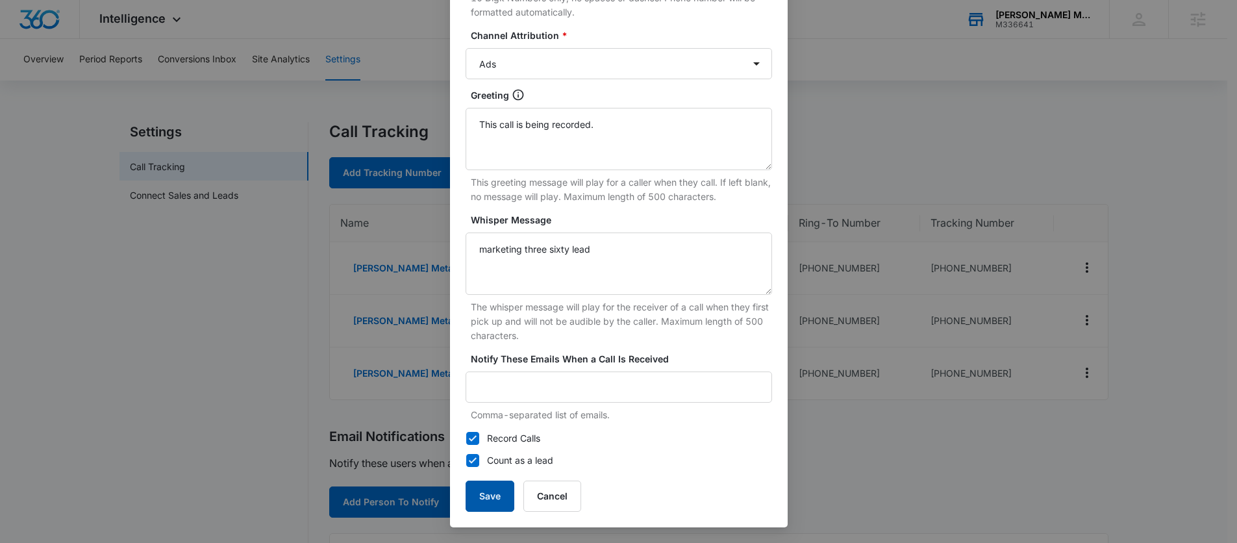
click at [487, 490] on button "Save" at bounding box center [490, 496] width 49 height 31
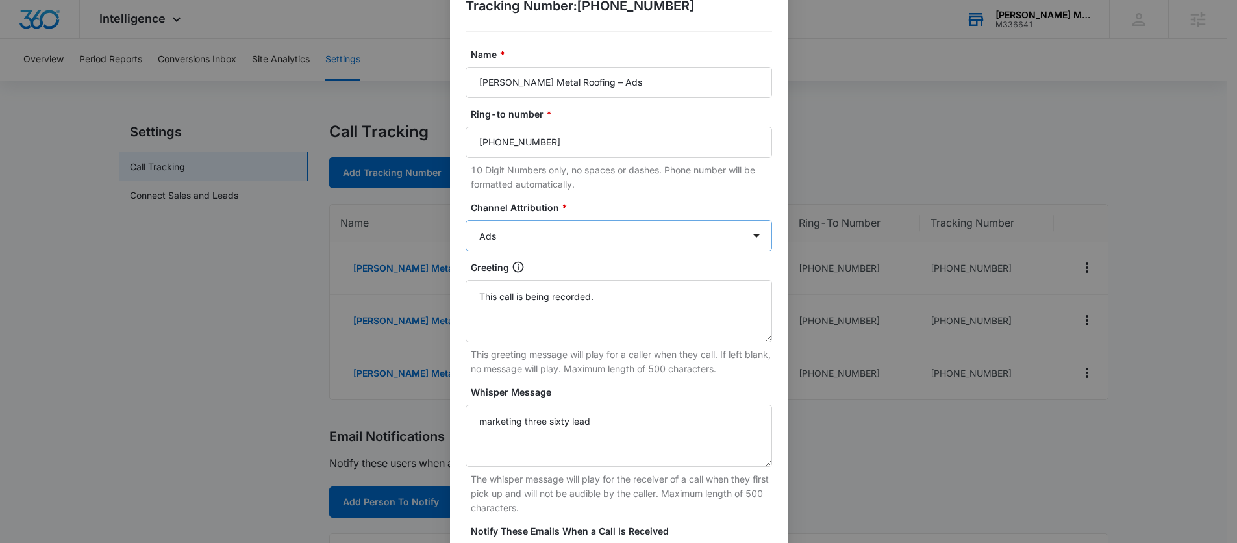
scroll to position [0, 0]
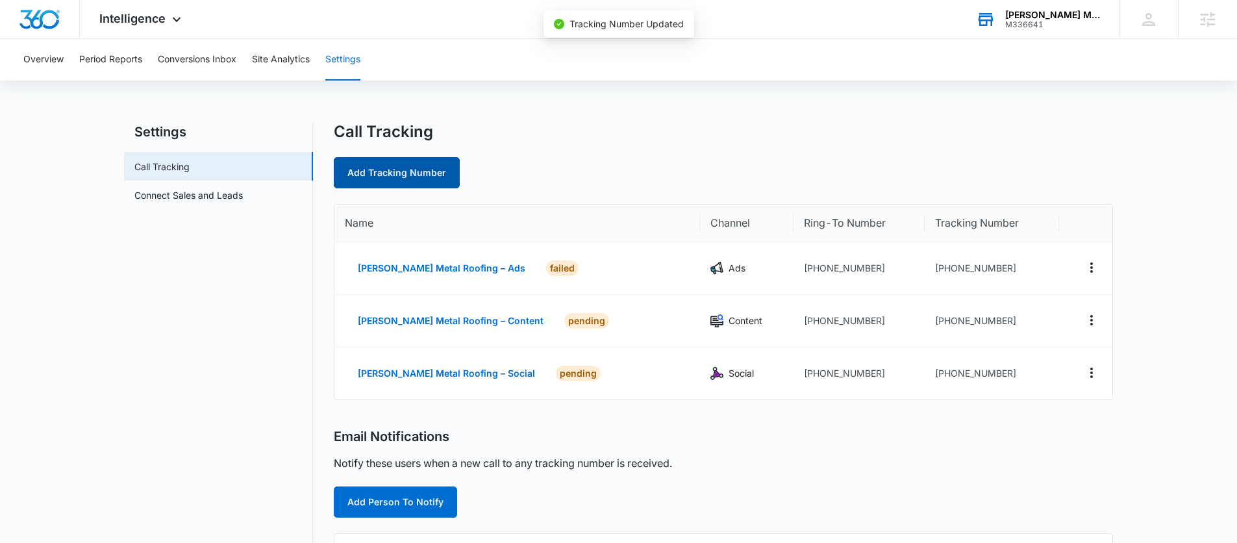
click at [423, 175] on link "Add Tracking Number" at bounding box center [397, 172] width 126 height 31
select select "by_area_code"
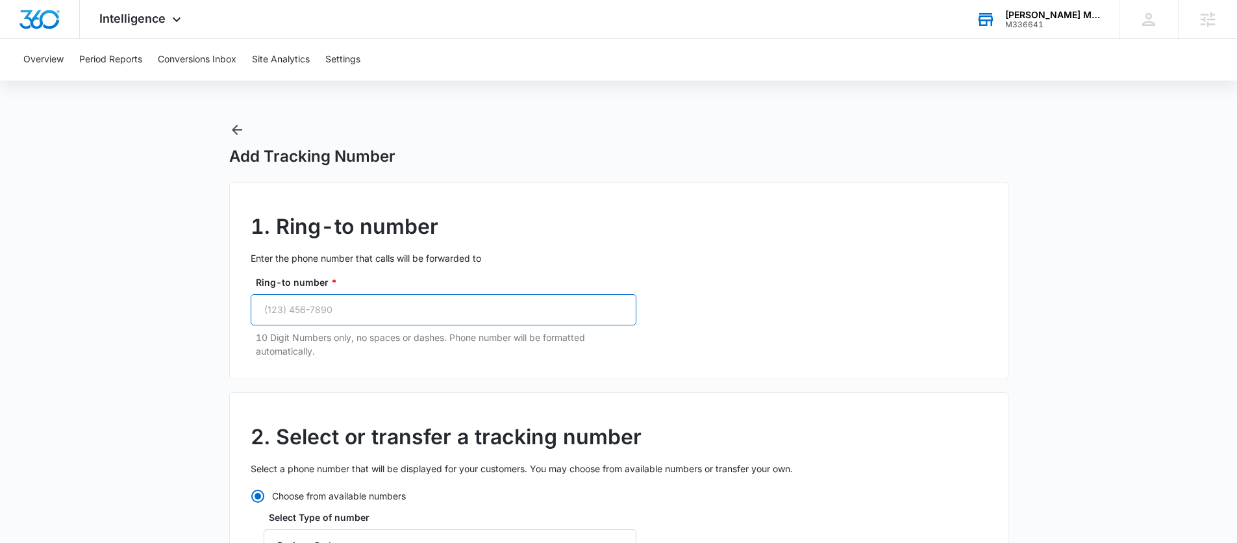
click at [438, 314] on input "Ring-to number *" at bounding box center [444, 309] width 386 height 31
paste input "[PHONE_NUMBER]"
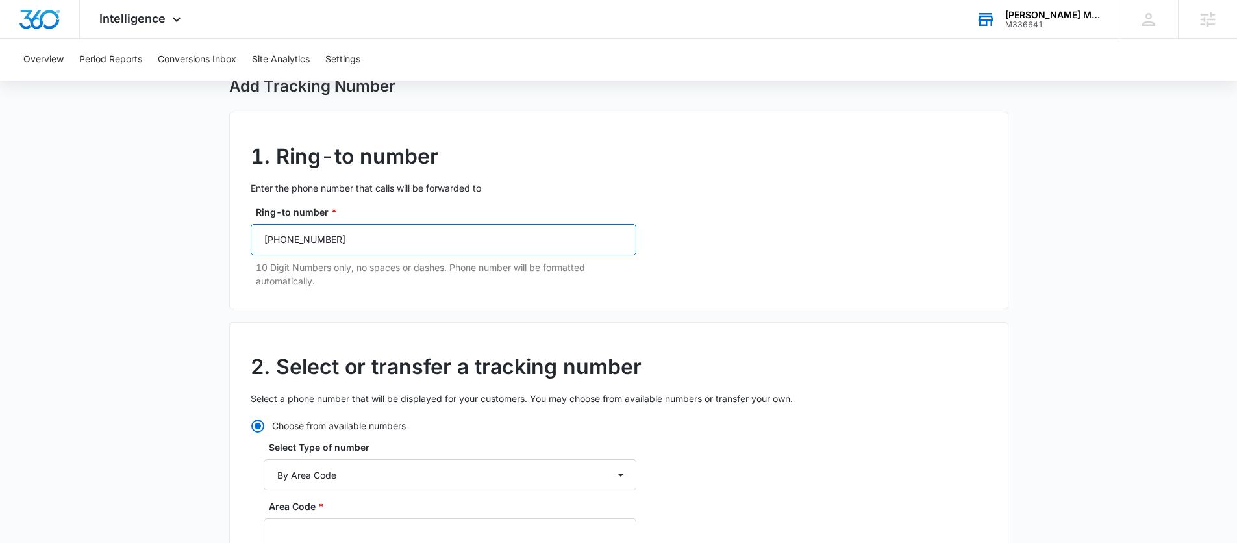
scroll to position [191, 0]
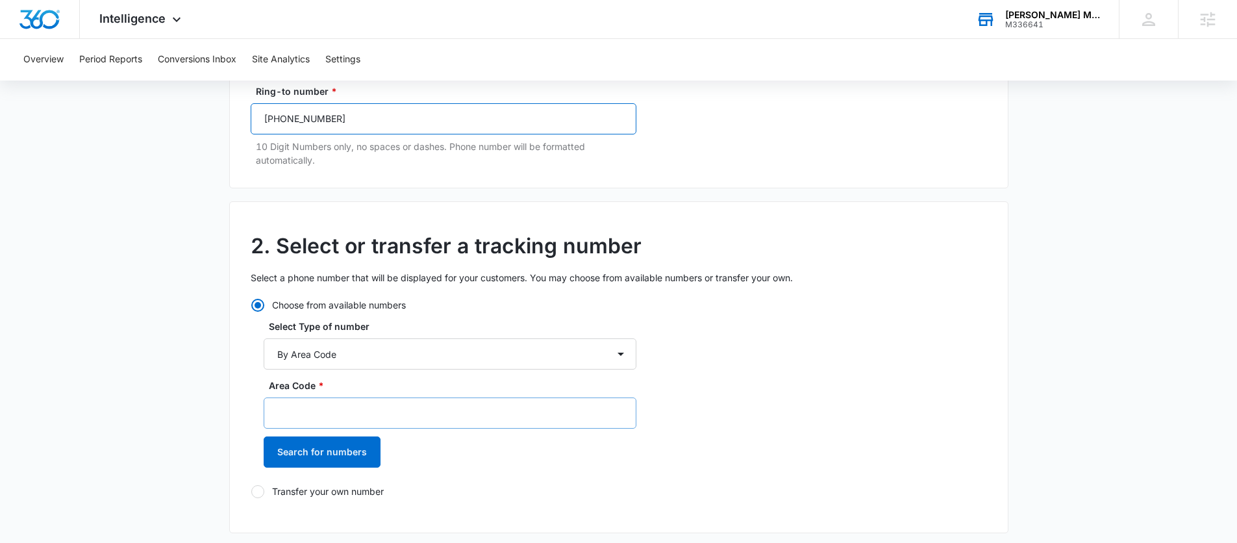
type input "[PHONE_NUMBER]"
click at [322, 418] on input "Area Code *" at bounding box center [450, 413] width 373 height 31
paste input "2144138768"
type input "2144138768"
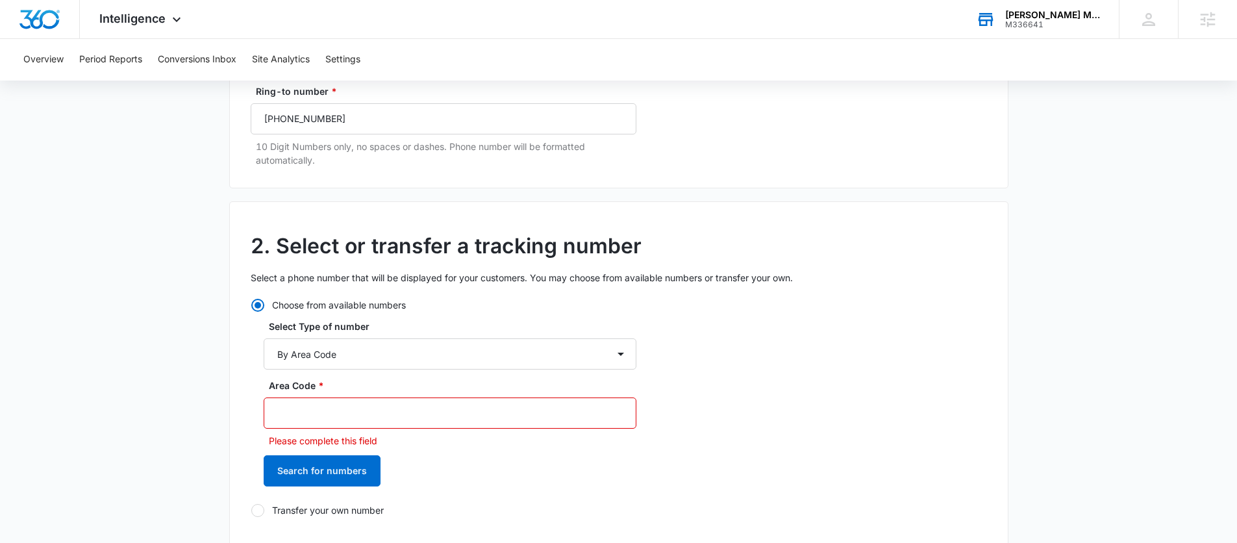
drag, startPoint x: 370, startPoint y: 414, endPoint x: 168, endPoint y: 402, distance: 201.7
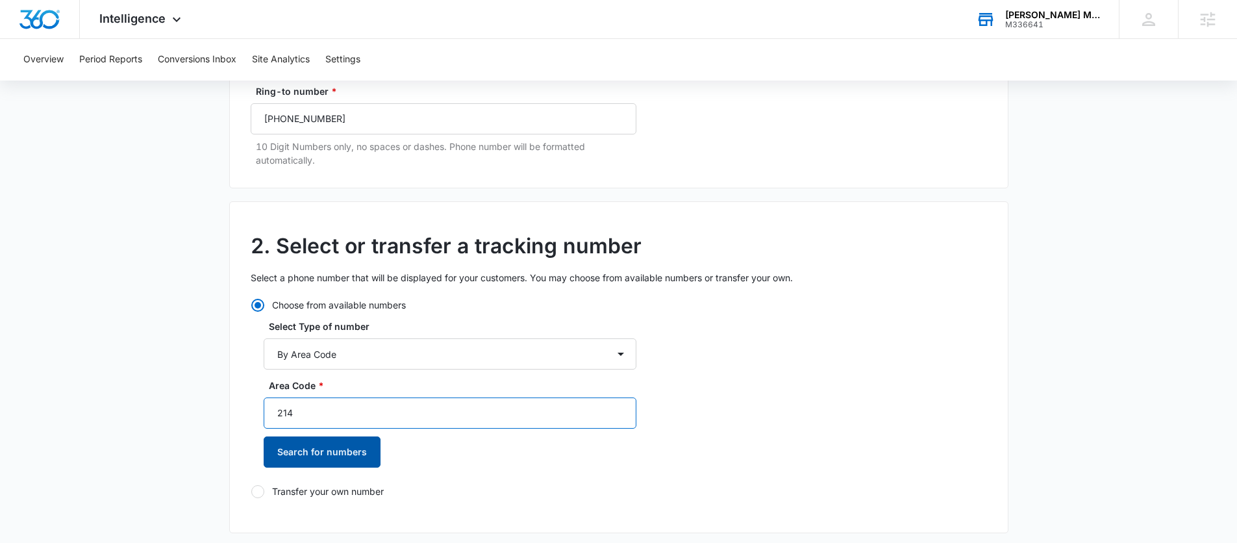
type input "214"
click at [302, 446] on button "Search for numbers" at bounding box center [322, 452] width 117 height 31
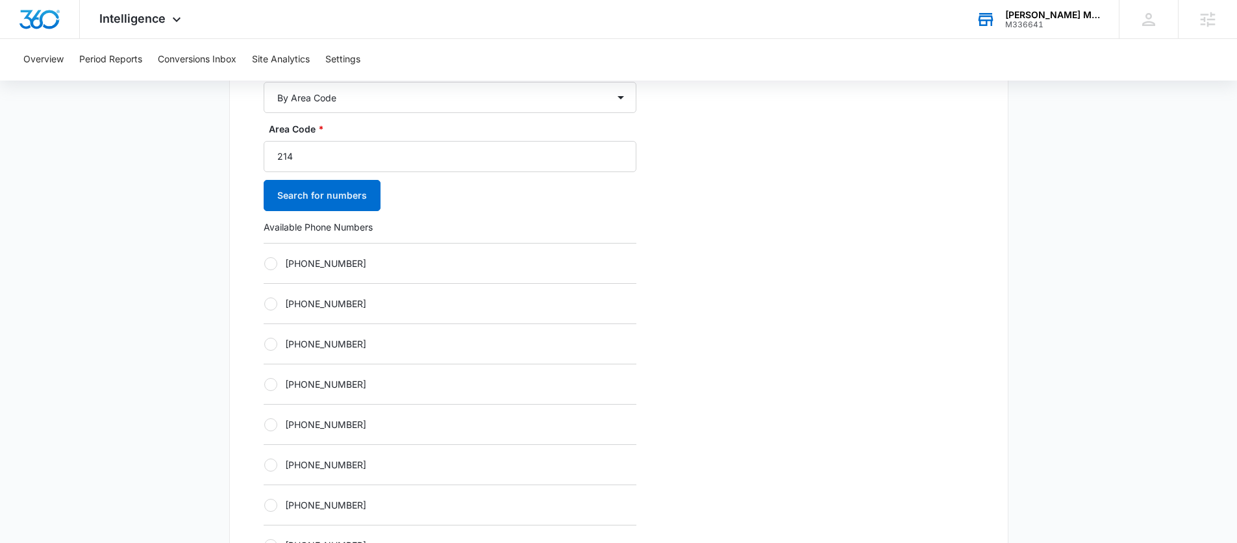
click at [269, 260] on div at bounding box center [270, 263] width 13 height 13
click at [264, 263] on input "[PHONE_NUMBER]" at bounding box center [264, 263] width 1 height 1
radio input "true"
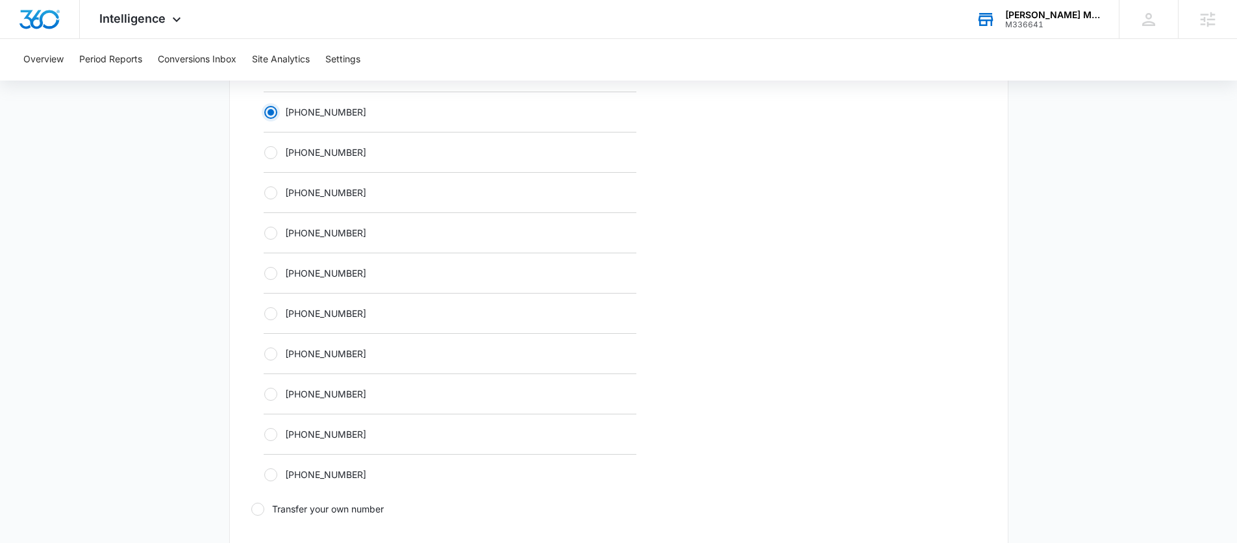
scroll to position [878, 0]
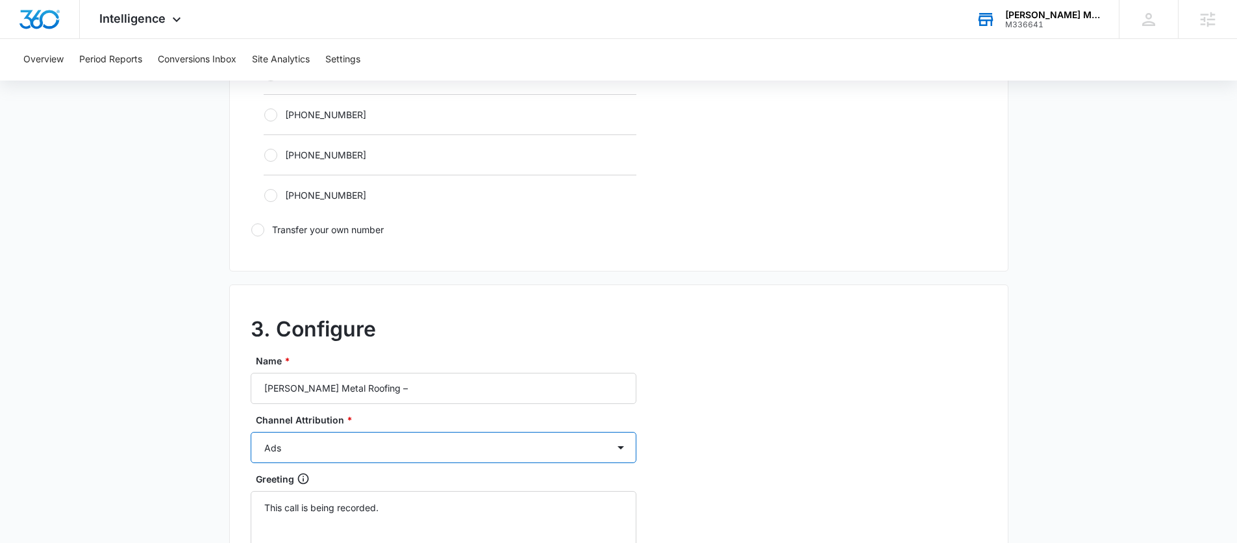
click at [307, 455] on select "Ads Local Service Ads Content Social Other" at bounding box center [444, 447] width 386 height 31
select select "OTHER"
click at [251, 432] on select "Ads Local Service Ads Content Social Other" at bounding box center [444, 447] width 386 height 31
click at [412, 385] on input "[PERSON_NAME] Metal Roofing –" at bounding box center [444, 388] width 386 height 31
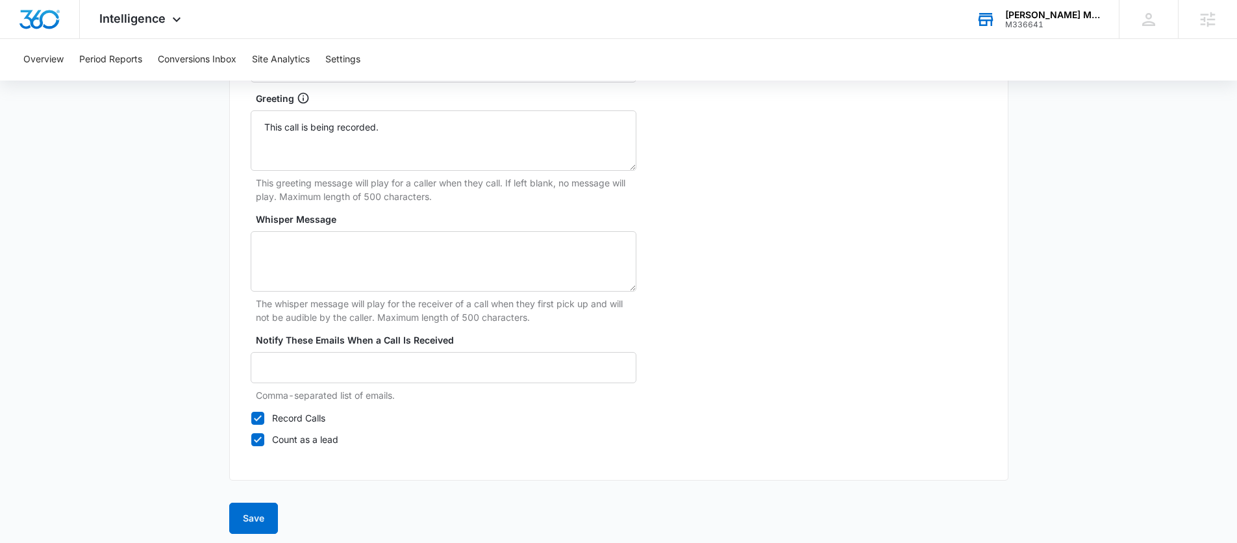
scroll to position [1265, 0]
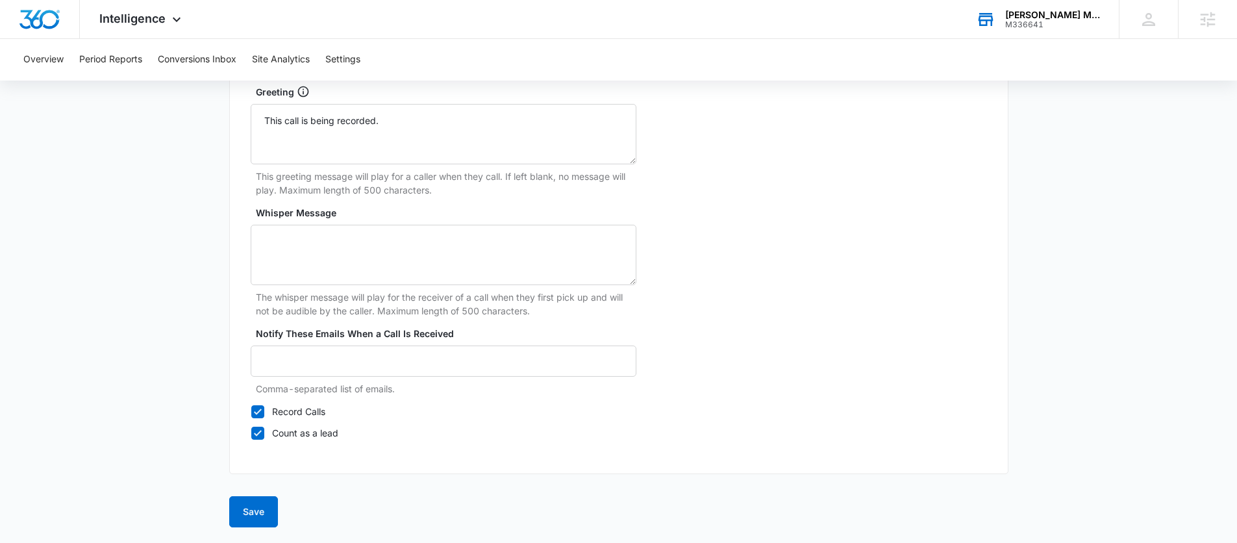
type input "[PERSON_NAME] Metal Roofing – Other"
click at [251, 511] on button "Save" at bounding box center [253, 511] width 49 height 31
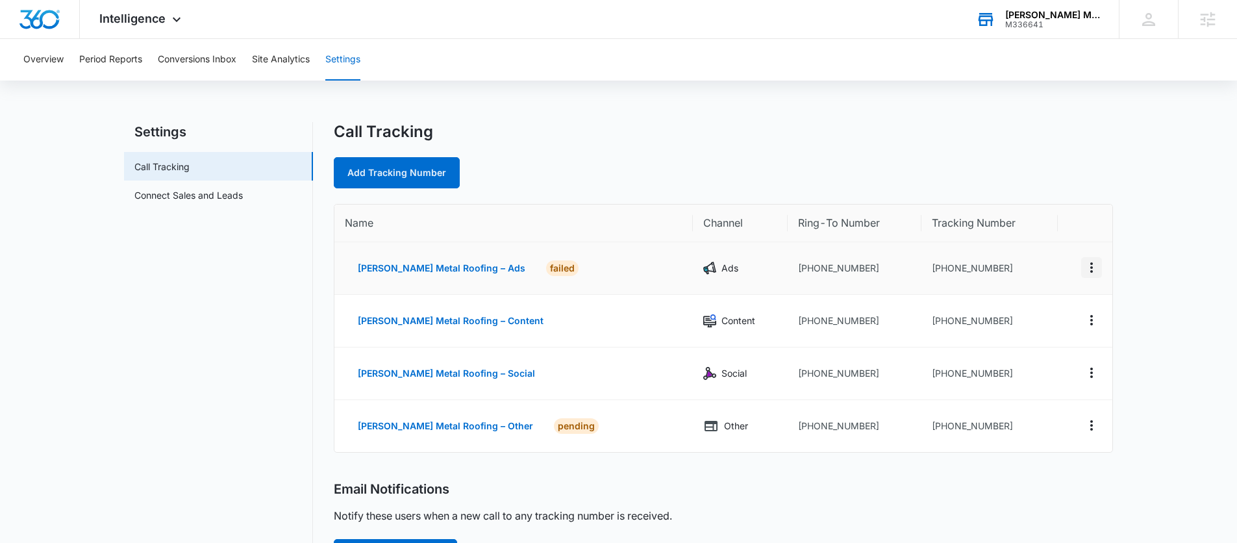
click at [1093, 266] on icon "Actions" at bounding box center [1092, 268] width 16 height 16
click at [1024, 264] on div "Delete" at bounding box center [1030, 267] width 27 height 9
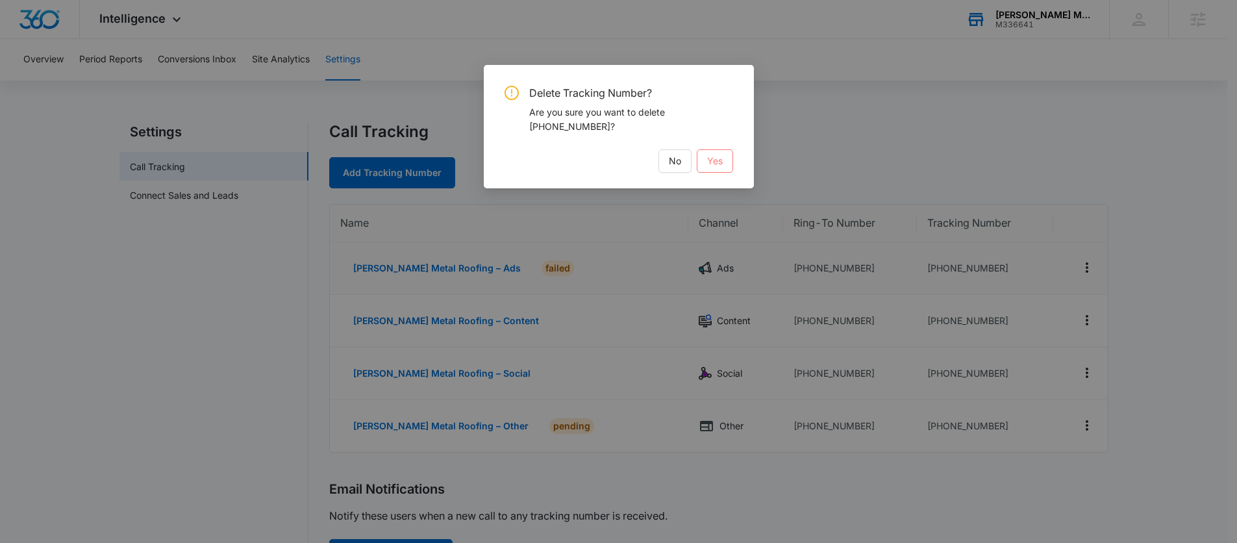
click at [717, 162] on span "Yes" at bounding box center [715, 161] width 16 height 14
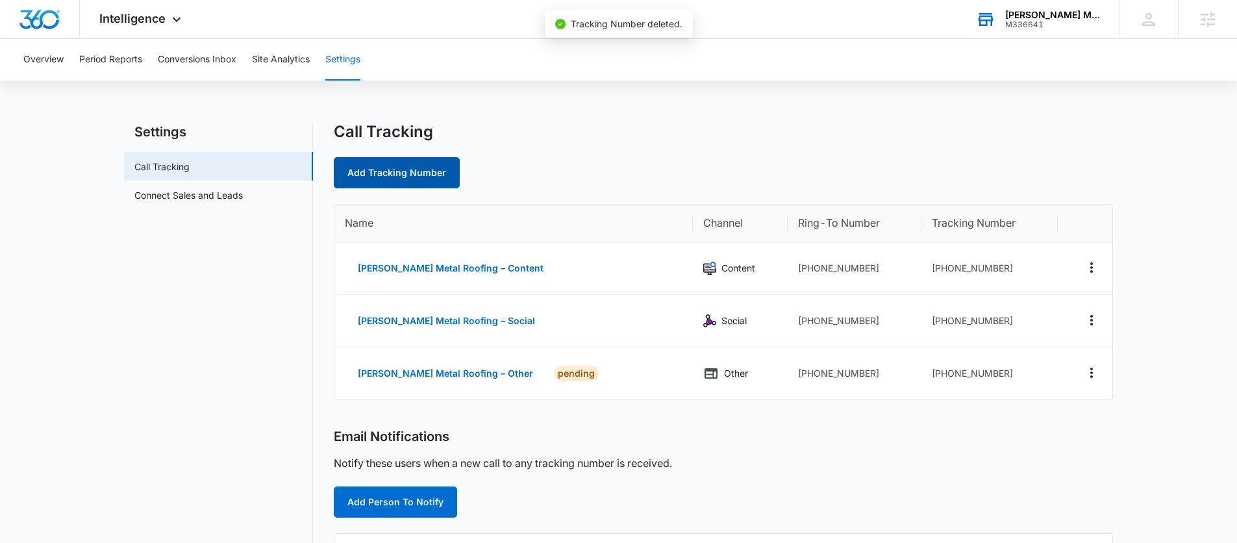
click at [398, 179] on link "Add Tracking Number" at bounding box center [397, 172] width 126 height 31
select select "by_area_code"
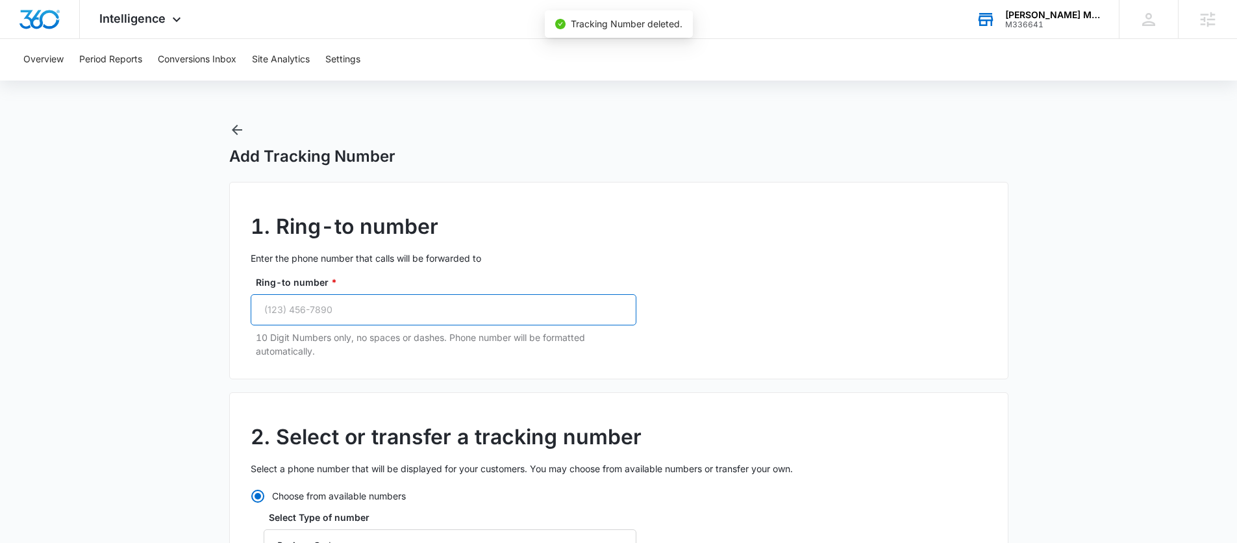
click at [324, 314] on input "Ring-to number *" at bounding box center [444, 309] width 386 height 31
paste input "[PHONE_NUMBER]"
type input "[PHONE_NUMBER]"
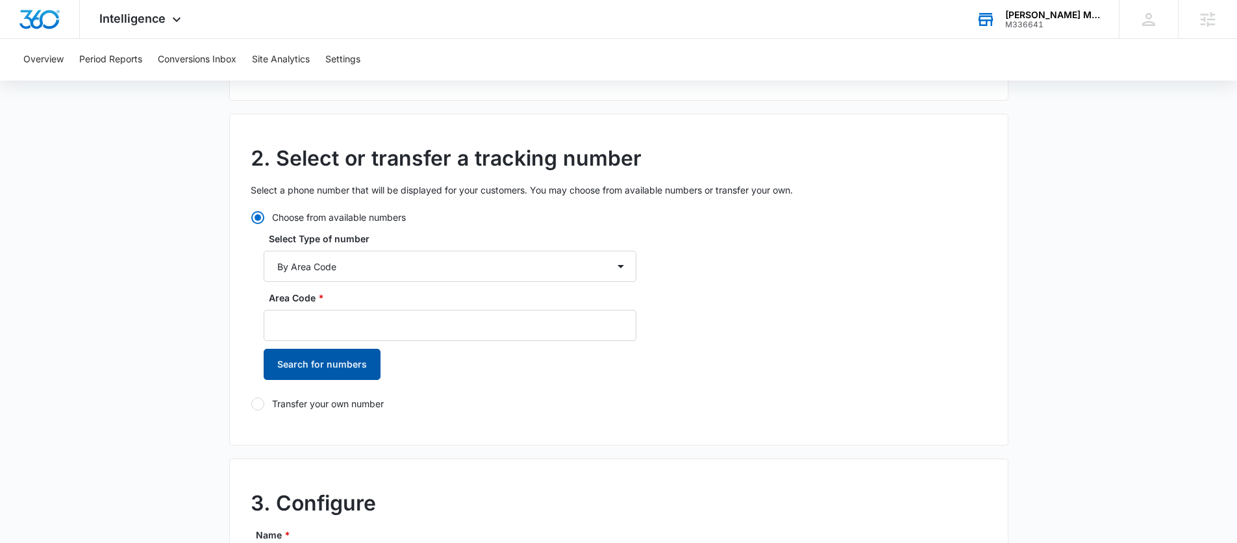
scroll to position [303, 0]
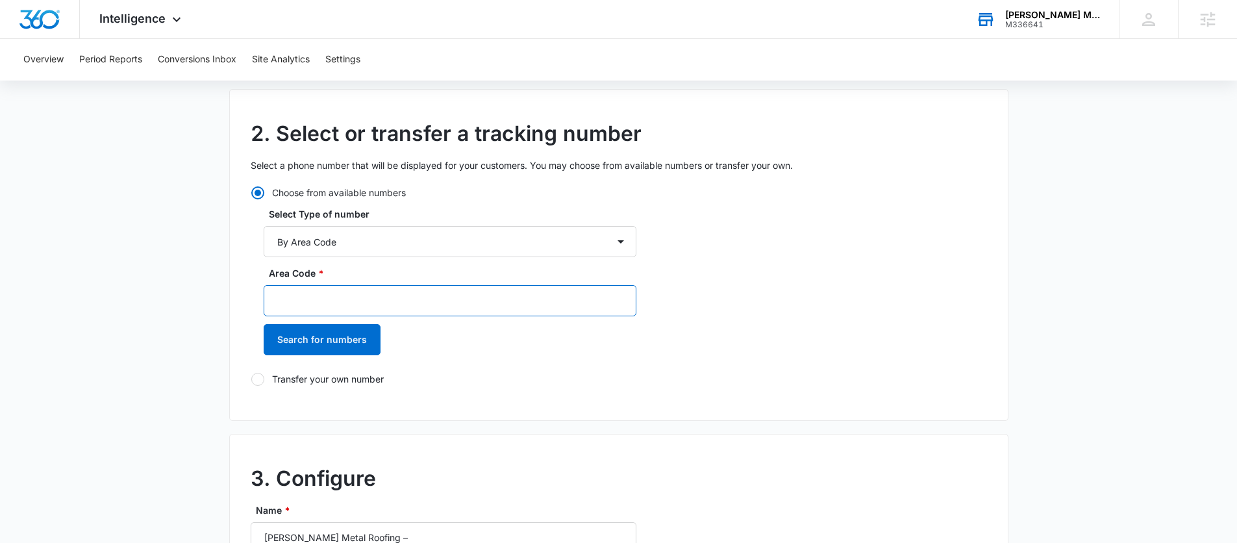
click at [313, 298] on input "Area Code *" at bounding box center [450, 300] width 373 height 31
type input "214"
click at [223, 364] on main "Add Tracking Number 1. Ring-to number Enter the phone number that calls will be…" at bounding box center [618, 449] width 1237 height 1261
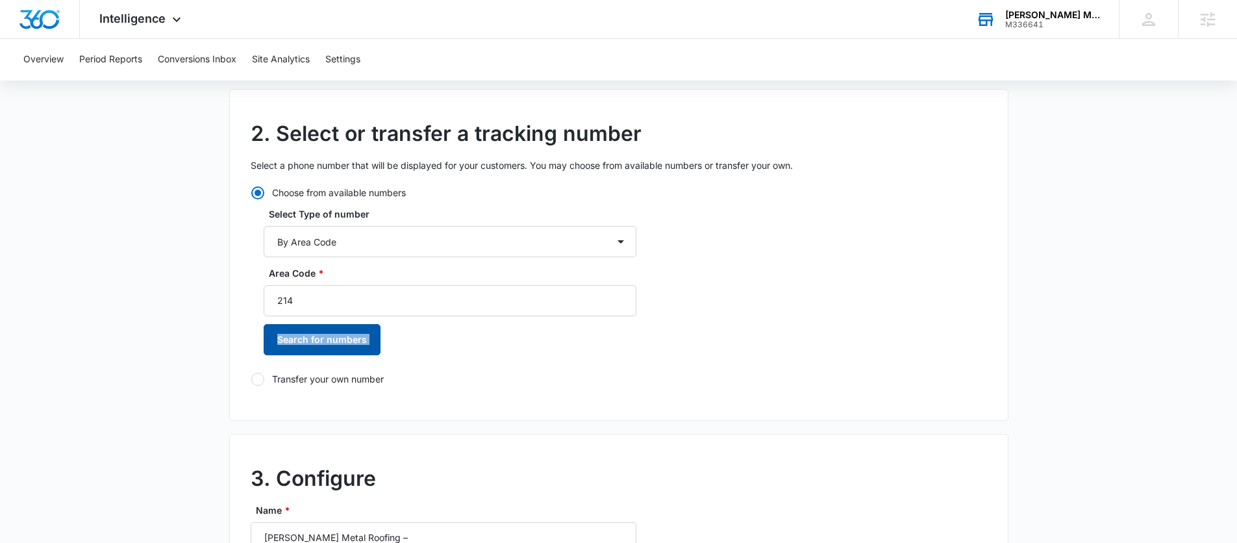
click at [294, 344] on button "Search for numbers" at bounding box center [322, 339] width 117 height 31
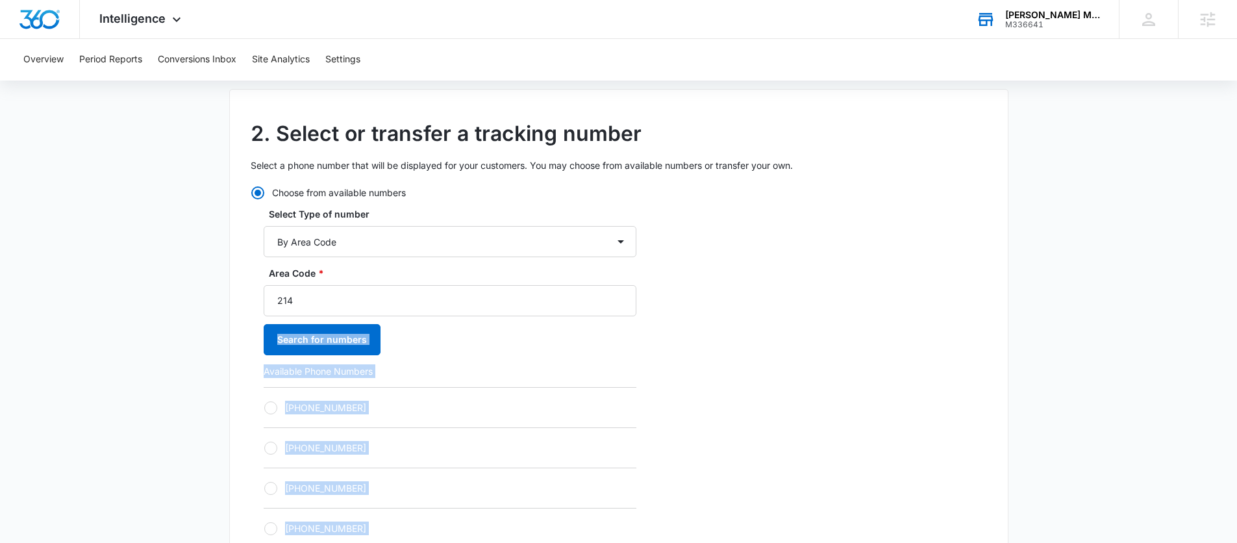
click at [260, 409] on div "Choose from available numbers Select Type of number By City & State By State On…" at bounding box center [444, 499] width 386 height 626
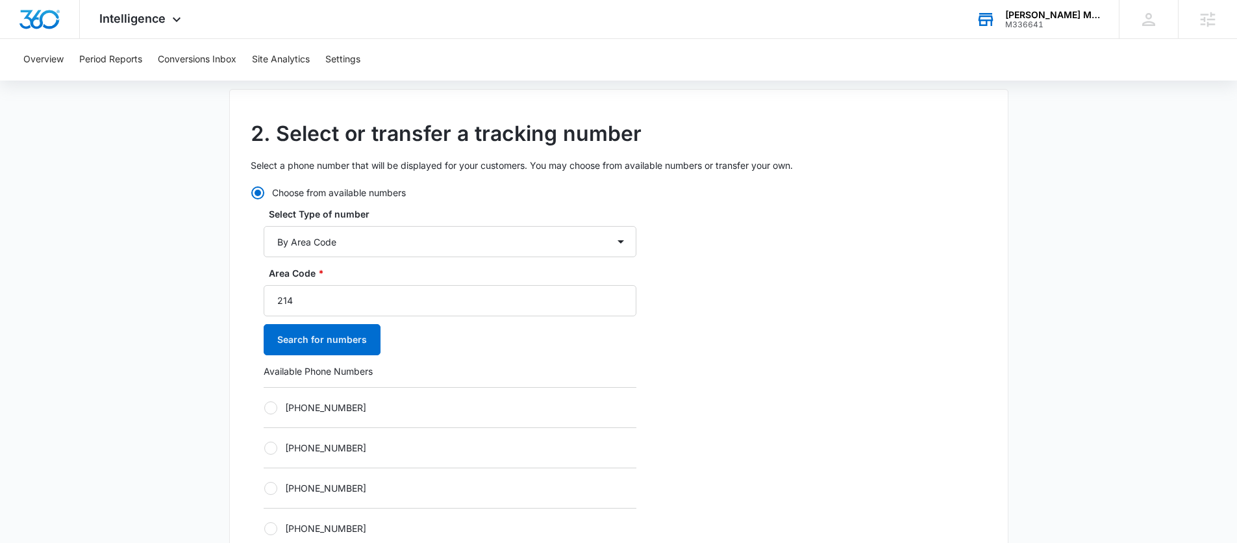
click at [264, 408] on div at bounding box center [270, 407] width 13 height 13
click at [264, 408] on input "[PHONE_NUMBER]" at bounding box center [264, 407] width 1 height 1
radio input "true"
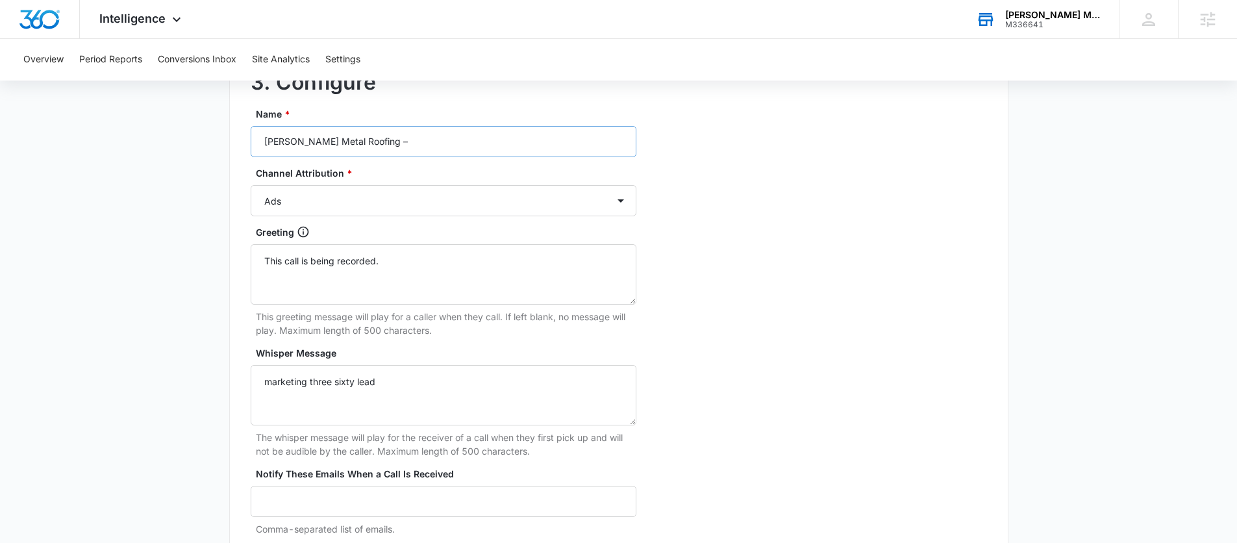
scroll to position [1094, 0]
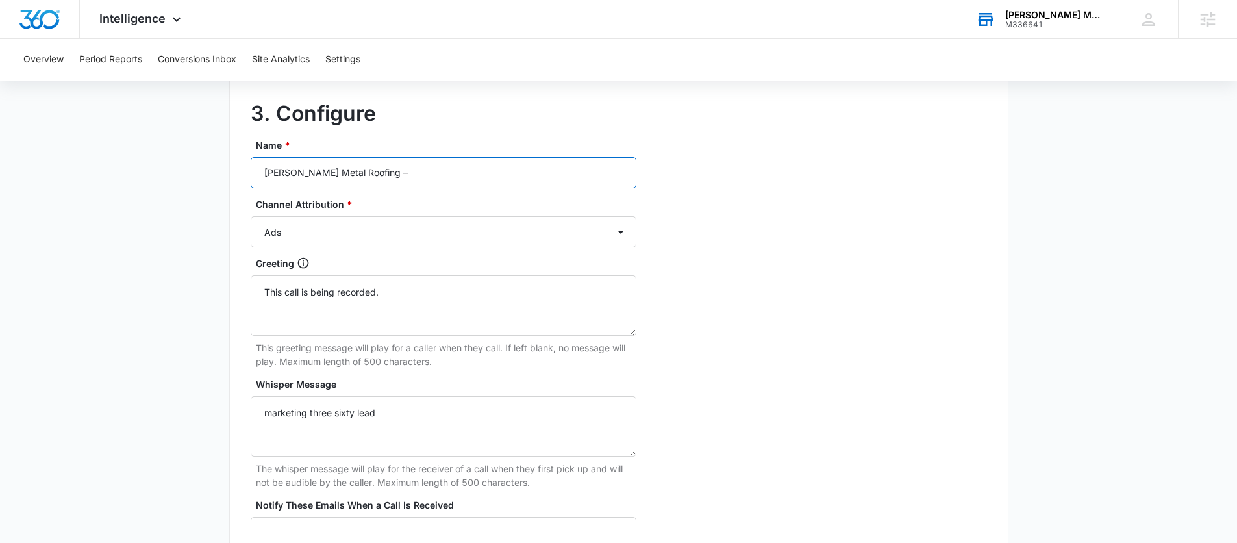
click at [403, 168] on input "[PERSON_NAME] Metal Roofing –" at bounding box center [444, 172] width 386 height 31
type input "[PERSON_NAME] Metal Roofing – Ads"
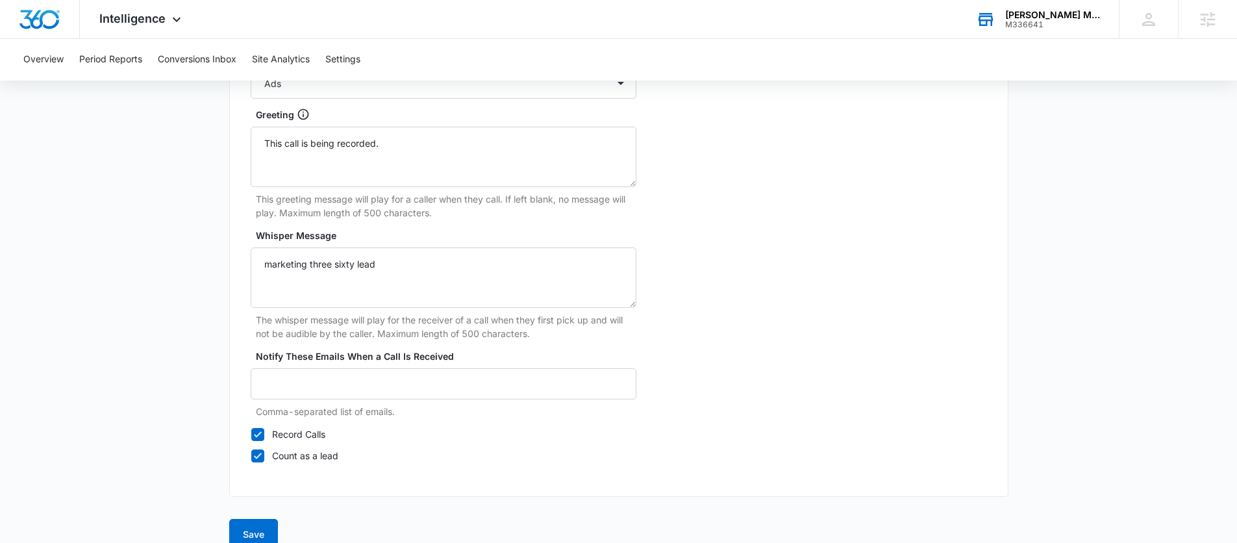
scroll to position [1265, 0]
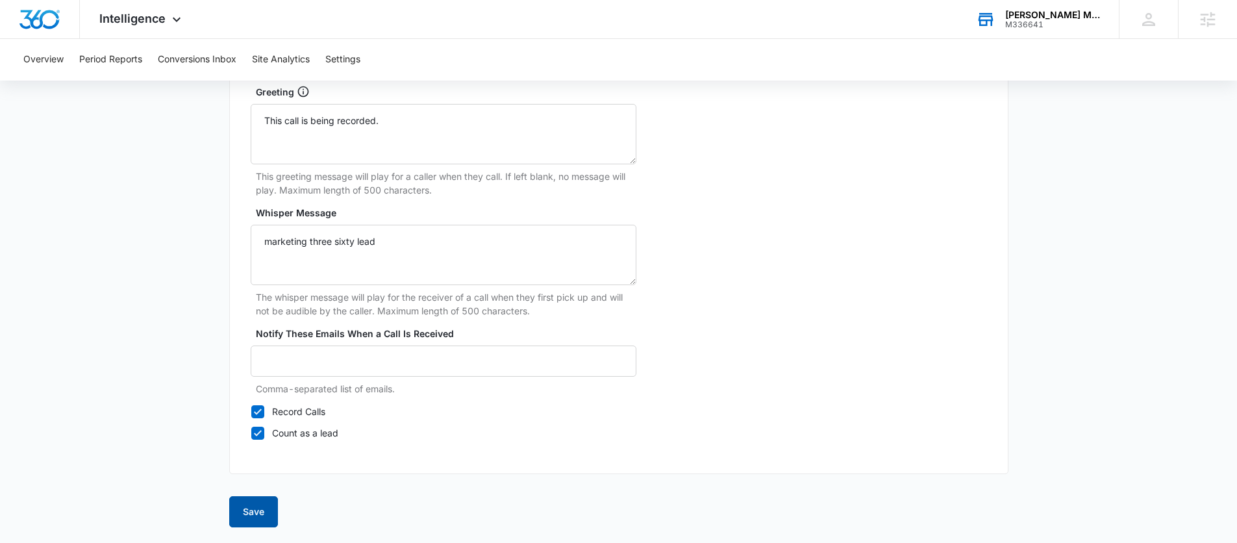
click at [253, 499] on button "Save" at bounding box center [253, 511] width 49 height 31
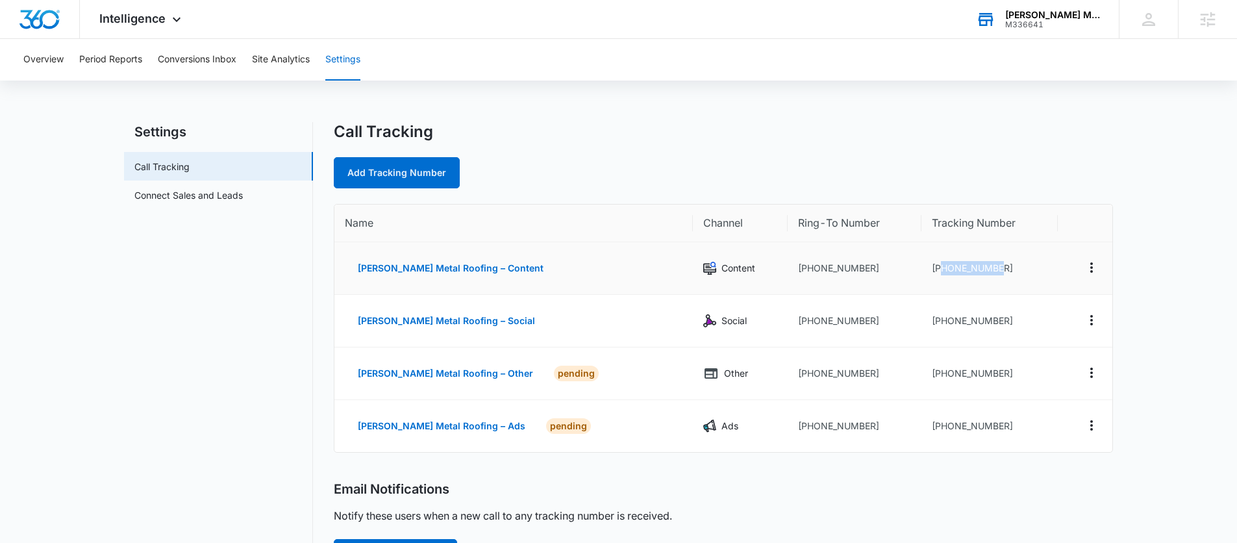
drag, startPoint x: 991, startPoint y: 266, endPoint x: 924, endPoint y: 266, distance: 66.3
click at [924, 266] on td "[PHONE_NUMBER]" at bounding box center [990, 268] width 136 height 53
copy td "2142162623"
drag, startPoint x: 975, startPoint y: 319, endPoint x: 926, endPoint y: 320, distance: 49.4
click at [926, 320] on td "[PHONE_NUMBER]" at bounding box center [990, 321] width 136 height 53
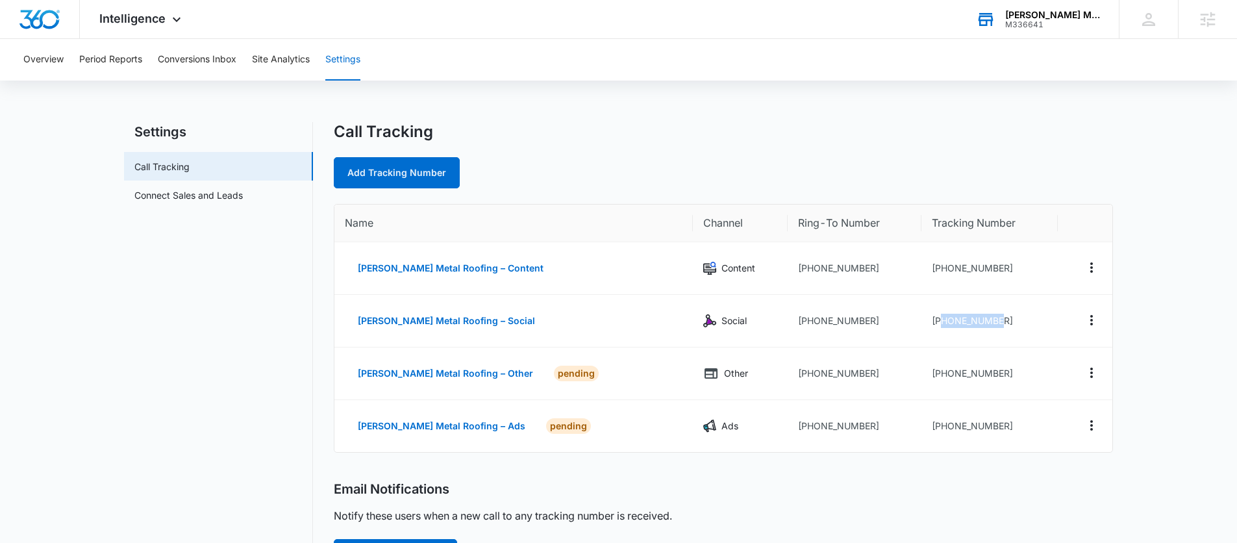
copy td "2142162949"
drag, startPoint x: 994, startPoint y: 370, endPoint x: 924, endPoint y: 369, distance: 70.2
click at [924, 369] on td "[PHONE_NUMBER]" at bounding box center [990, 374] width 136 height 53
copy td "2142166850"
drag, startPoint x: 943, startPoint y: 424, endPoint x: 926, endPoint y: 424, distance: 17.5
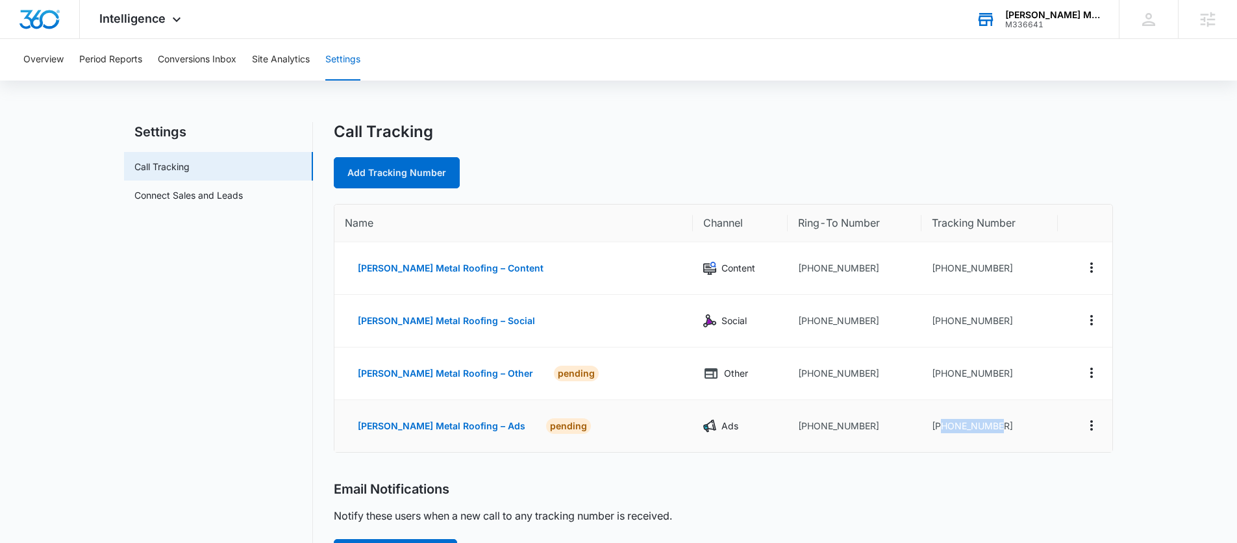
click at [926, 424] on td "[PHONE_NUMBER]" at bounding box center [990, 426] width 136 height 52
copy td "2142250531"
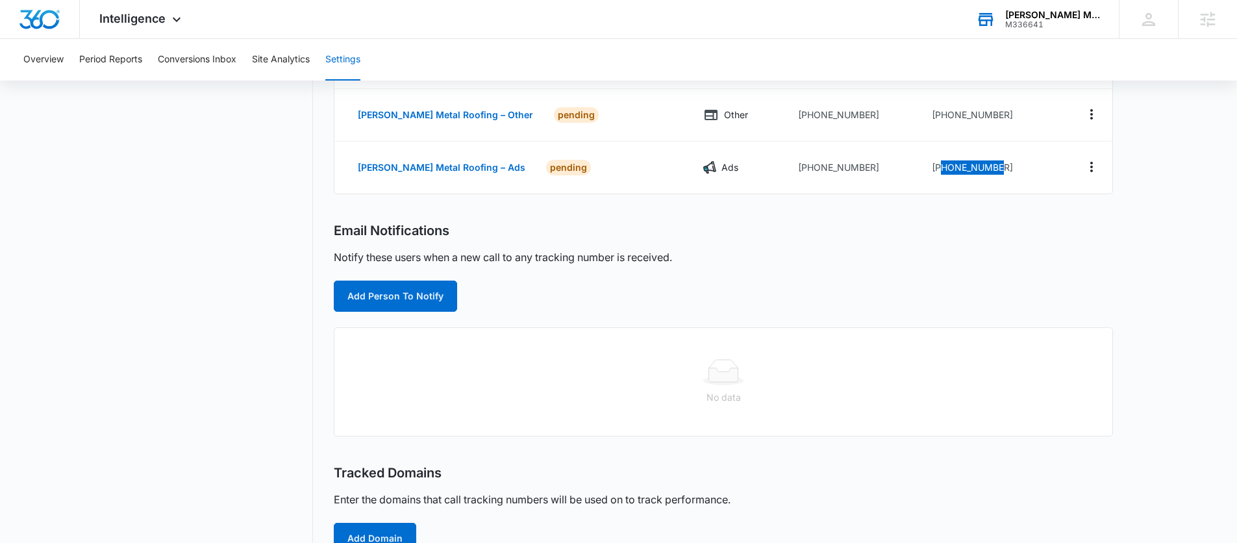
scroll to position [334, 0]
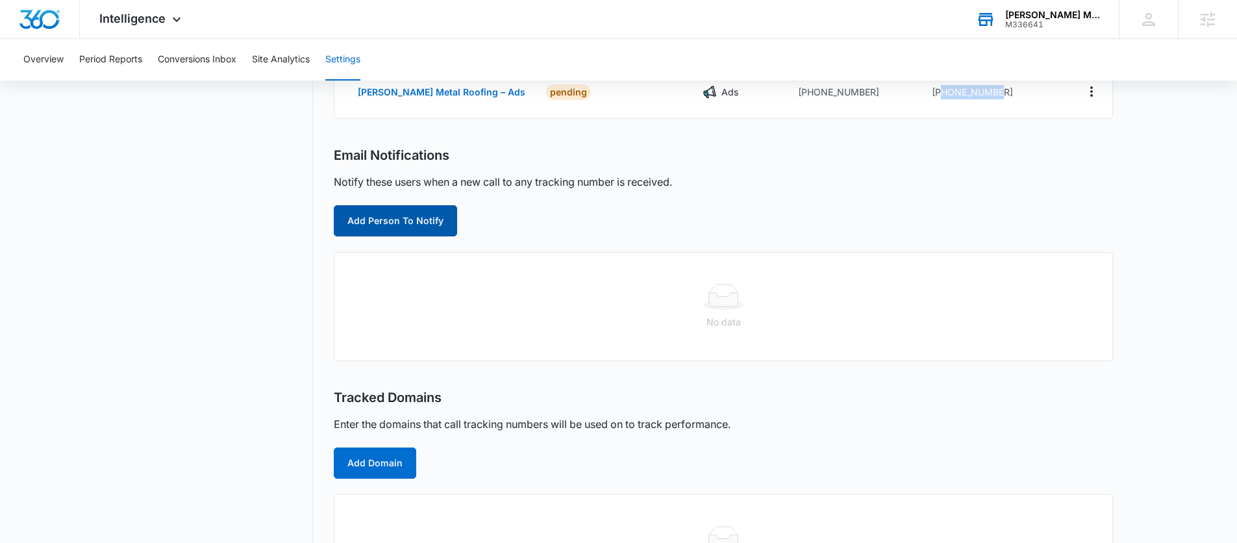
click at [412, 218] on button "Add Person To Notify" at bounding box center [395, 220] width 123 height 31
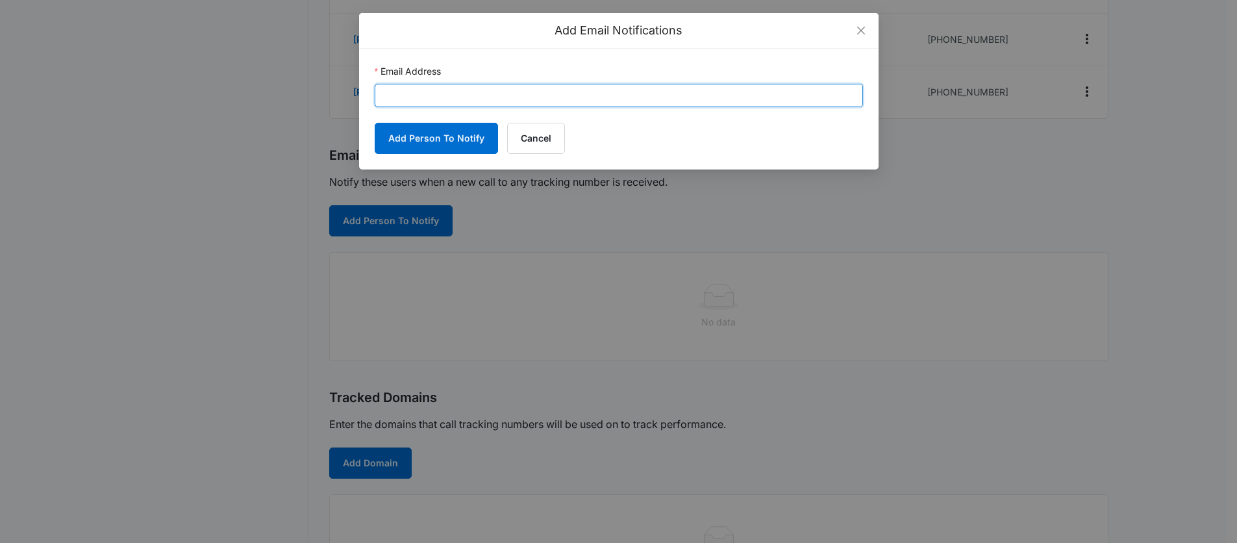
drag, startPoint x: 476, startPoint y: 93, endPoint x: 461, endPoint y: 100, distance: 16.6
click at [476, 93] on input "Email Address" at bounding box center [619, 95] width 488 height 23
paste input "[PERSON_NAME][EMAIL_ADDRESS][PERSON_NAME][DOMAIN_NAME]"
type input "[PERSON_NAME][EMAIL_ADDRESS][PERSON_NAME][DOMAIN_NAME]"
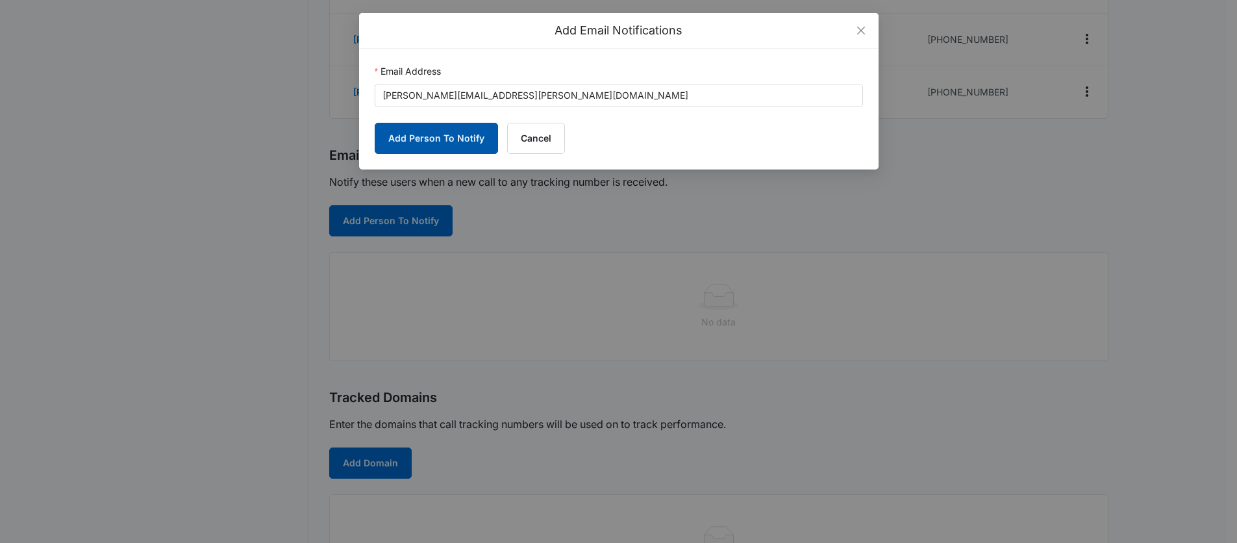
click at [429, 138] on button "Add Person To Notify" at bounding box center [436, 138] width 123 height 31
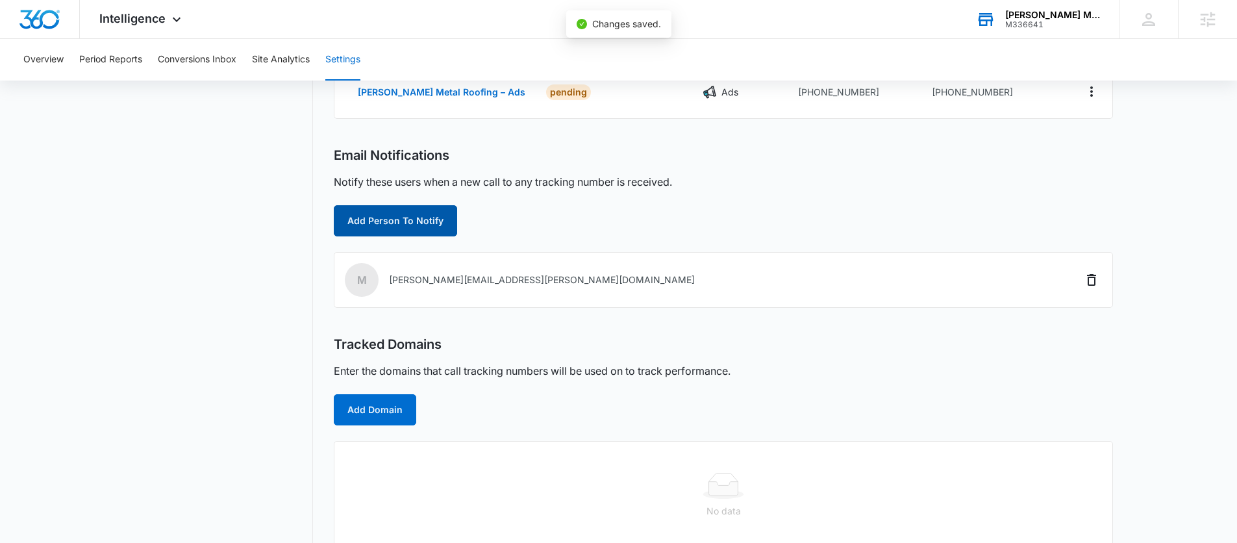
click at [409, 220] on button "Add Person To Notify" at bounding box center [395, 220] width 123 height 31
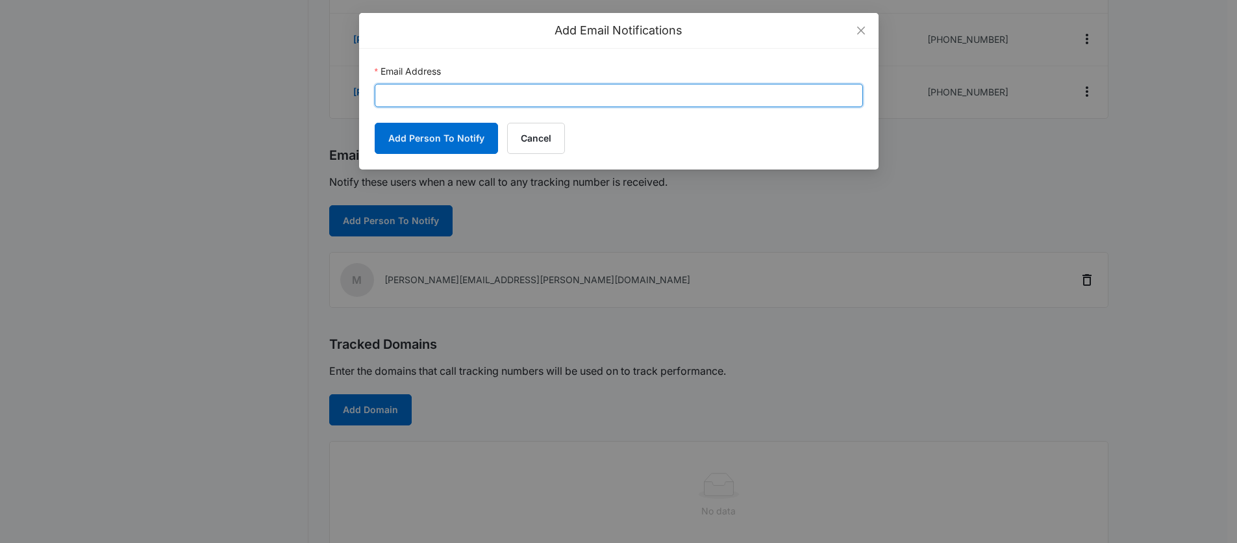
click at [458, 87] on input "Email Address" at bounding box center [619, 95] width 488 height 23
paste input "[EMAIL_ADDRESS][DOMAIN_NAME]"
type input "[EMAIL_ADDRESS][DOMAIN_NAME]"
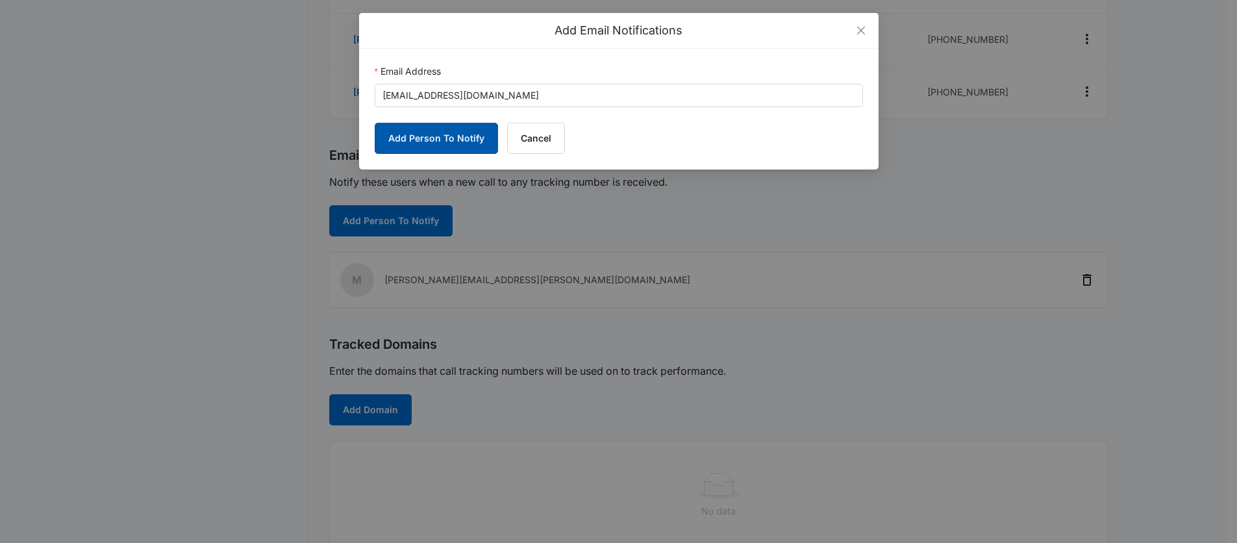
click at [411, 134] on button "Add Person To Notify" at bounding box center [436, 138] width 123 height 31
click at [251, 129] on div "Add Email Notifications Email Address [EMAIL_ADDRESS][DOMAIN_NAME] Loading Add …" at bounding box center [618, 271] width 1237 height 543
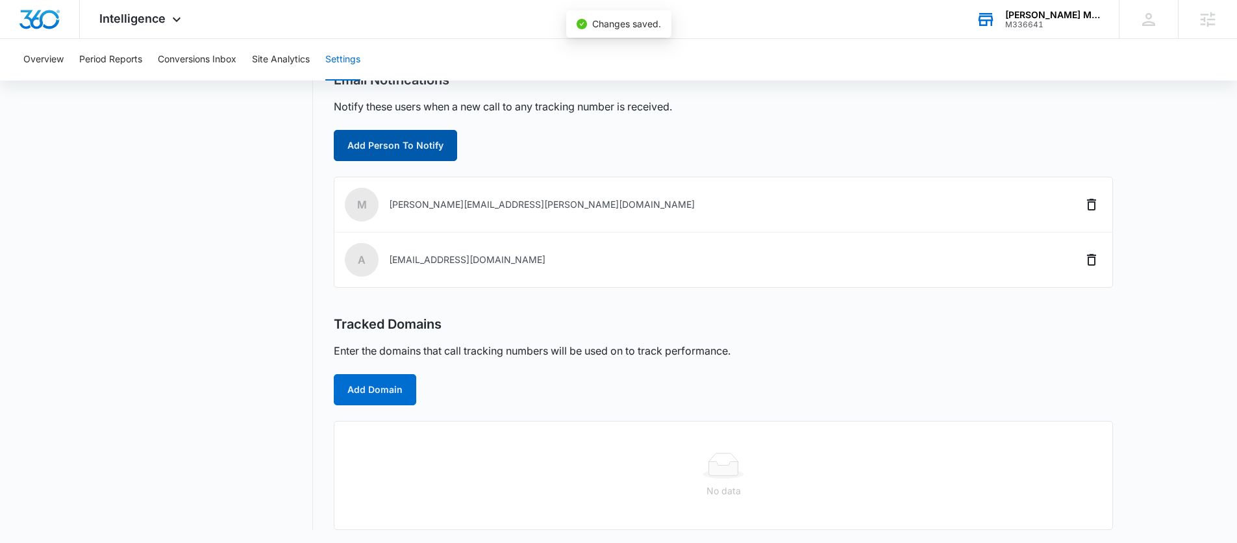
scroll to position [412, 0]
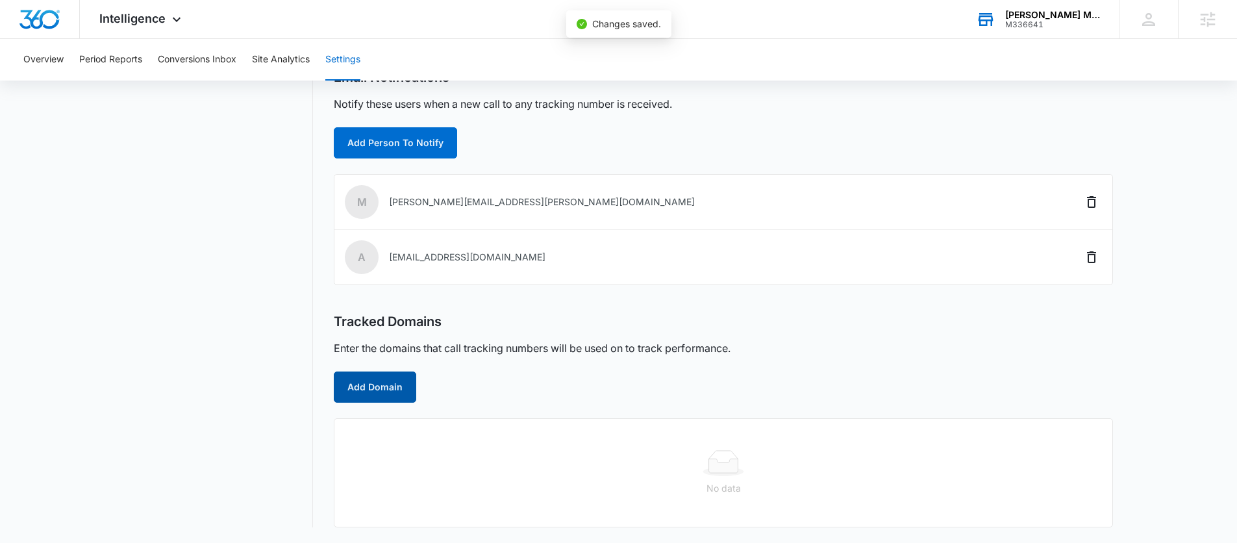
click at [372, 388] on button "Add Domain" at bounding box center [375, 387] width 82 height 31
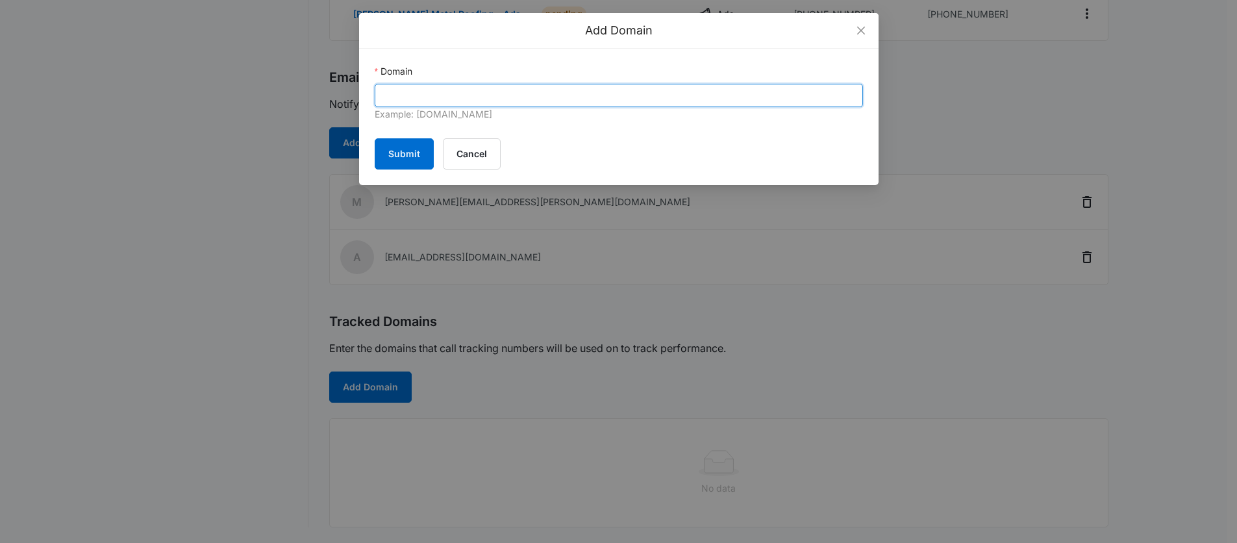
click at [490, 98] on input "Domain" at bounding box center [619, 95] width 488 height 23
paste input "[URL][DOMAIN_NAME]"
drag, startPoint x: 415, startPoint y: 94, endPoint x: 328, endPoint y: 88, distance: 87.2
click at [331, 89] on div "Add Domain Domain [URL][DOMAIN_NAME] Example: [DOMAIN_NAME] Submit Cancel" at bounding box center [618, 271] width 1237 height 543
type input "[DOMAIN_NAME]"
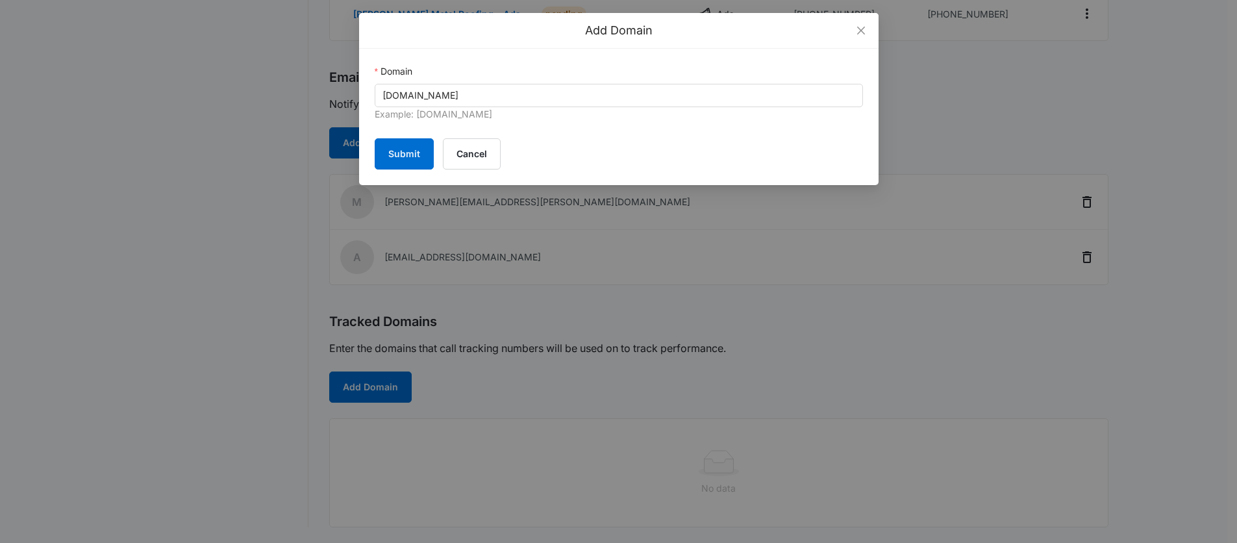
click at [609, 123] on form "Domain [DOMAIN_NAME] Example: [DOMAIN_NAME] Submit Cancel" at bounding box center [619, 116] width 488 height 105
click at [403, 147] on button "Submit" at bounding box center [404, 153] width 59 height 31
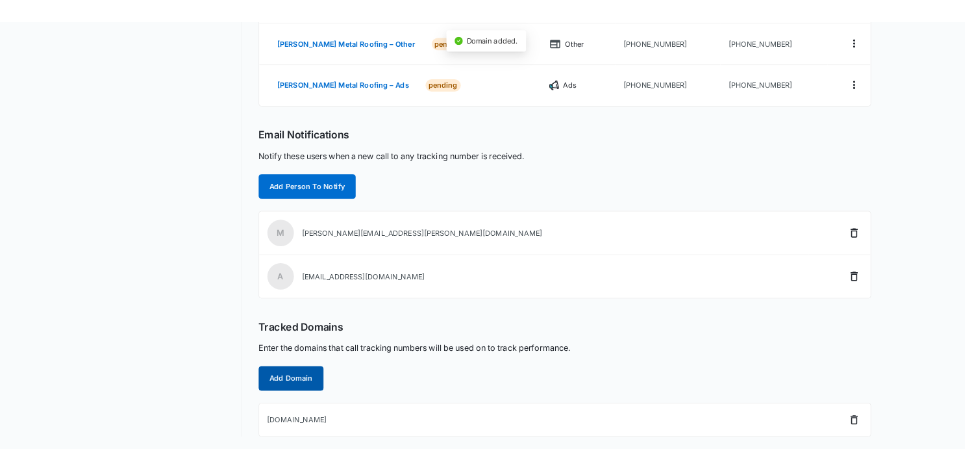
scroll to position [346, 0]
